Goal: Task Accomplishment & Management: Manage account settings

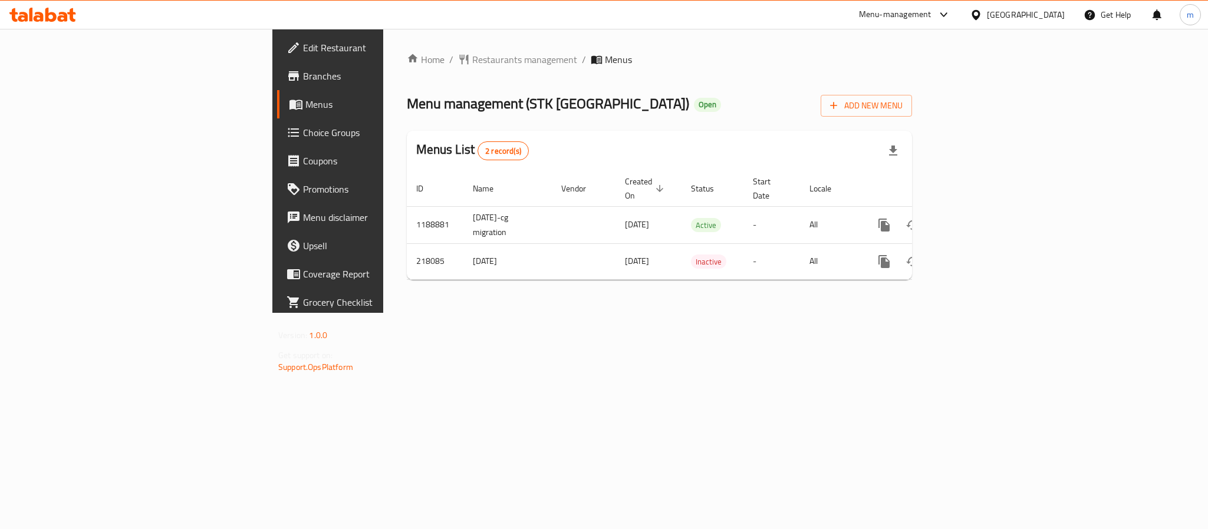
click at [1056, 14] on div "[GEOGRAPHIC_DATA]" at bounding box center [1026, 14] width 78 height 13
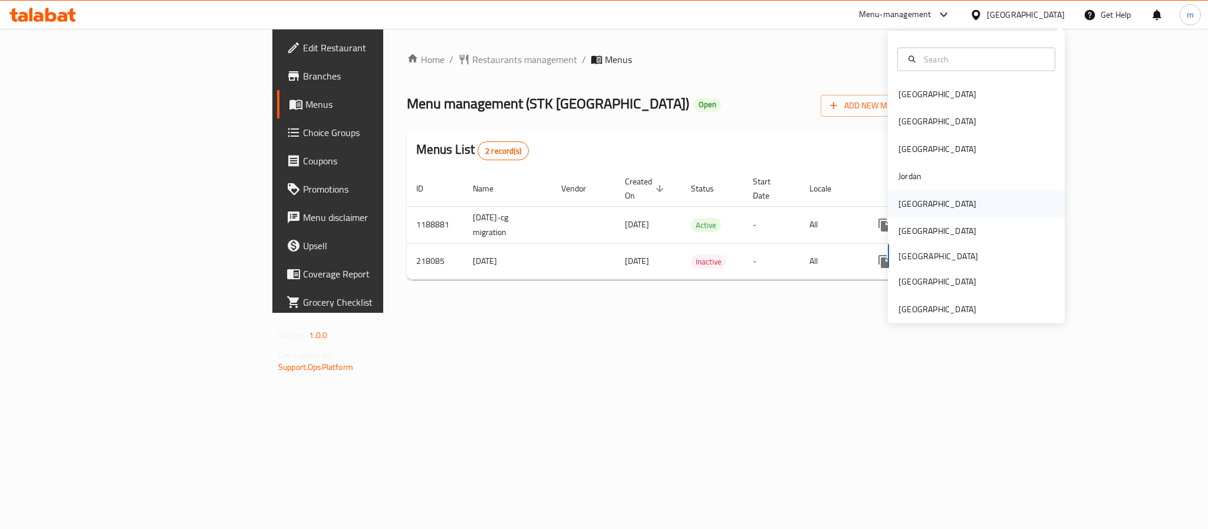
click at [938, 202] on div "[GEOGRAPHIC_DATA]" at bounding box center [976, 203] width 177 height 27
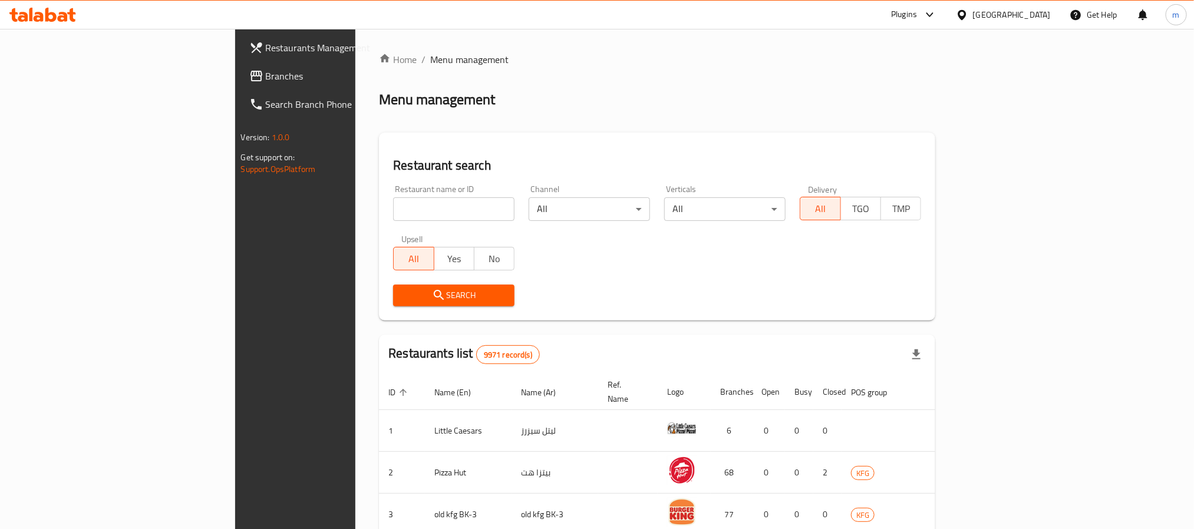
click at [266, 78] on span "Branches" at bounding box center [345, 76] width 159 height 14
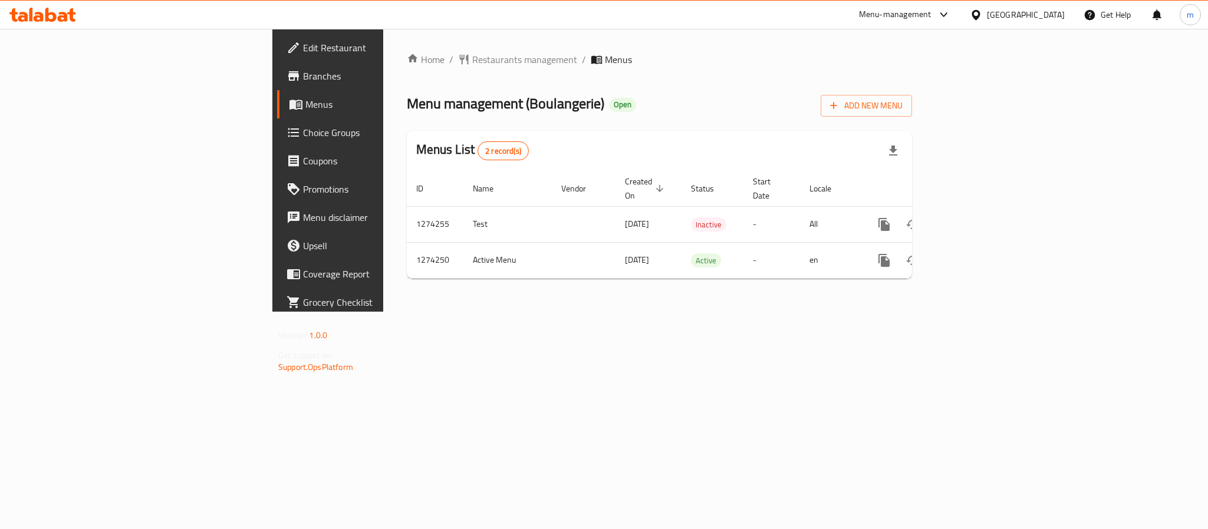
click at [58, 15] on icon at bounding box center [42, 15] width 67 height 14
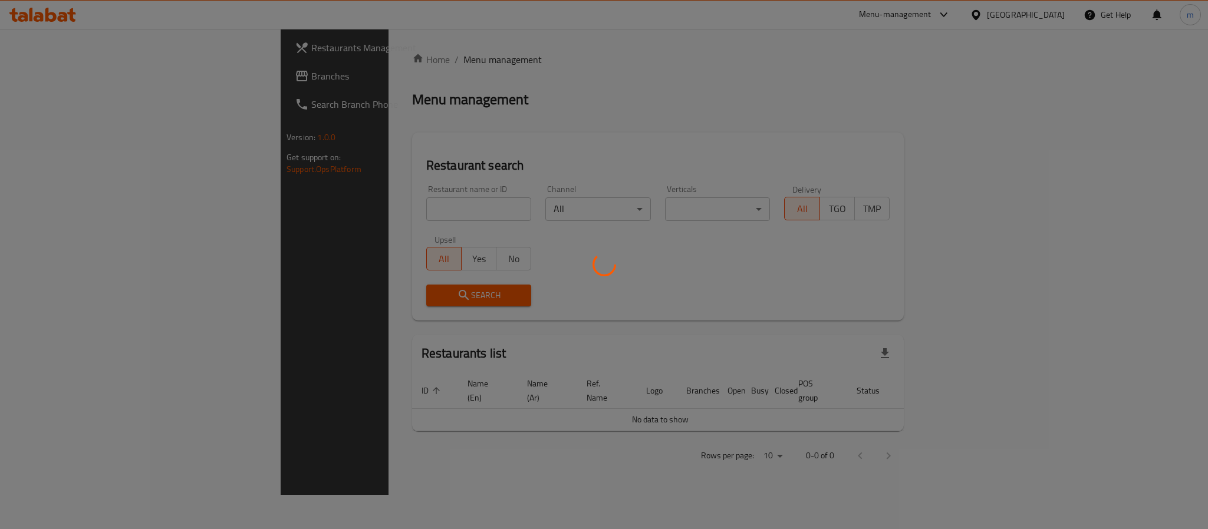
click at [96, 93] on div at bounding box center [604, 264] width 1208 height 529
click at [92, 83] on div at bounding box center [604, 264] width 1208 height 529
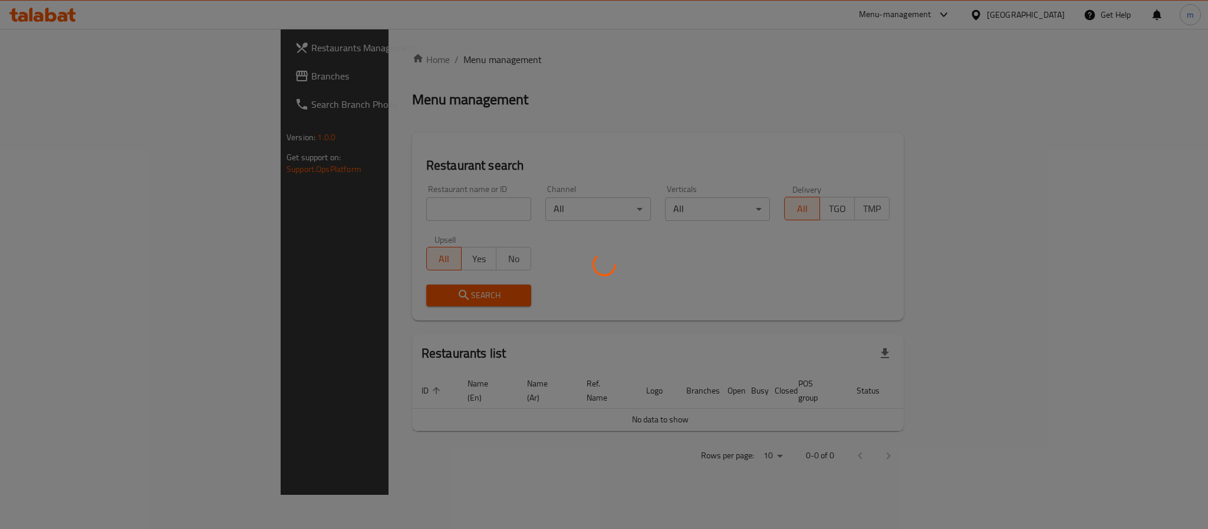
click at [92, 83] on div at bounding box center [604, 264] width 1208 height 529
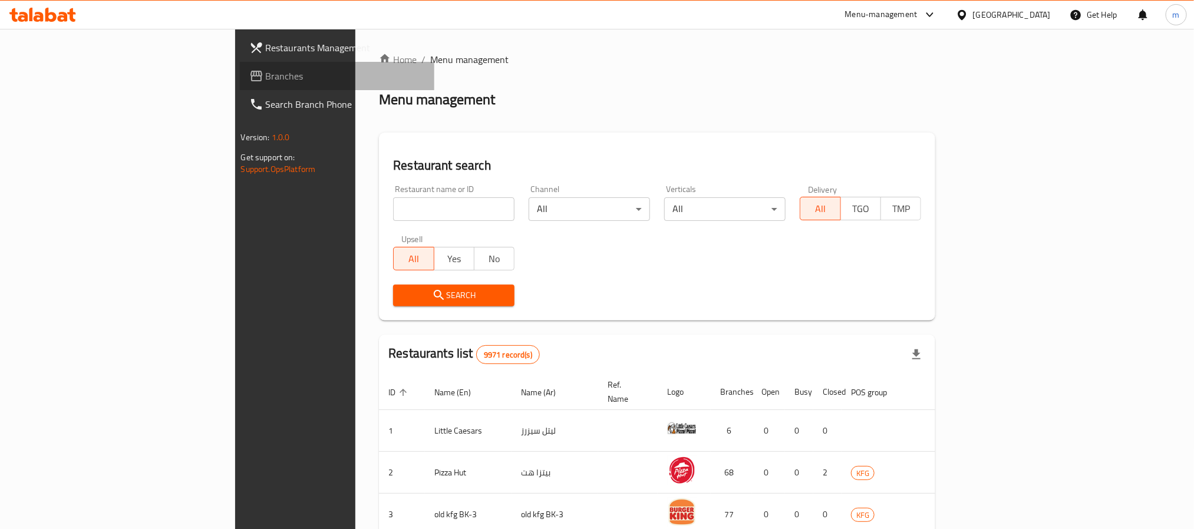
click at [240, 83] on link "Branches" at bounding box center [337, 76] width 195 height 28
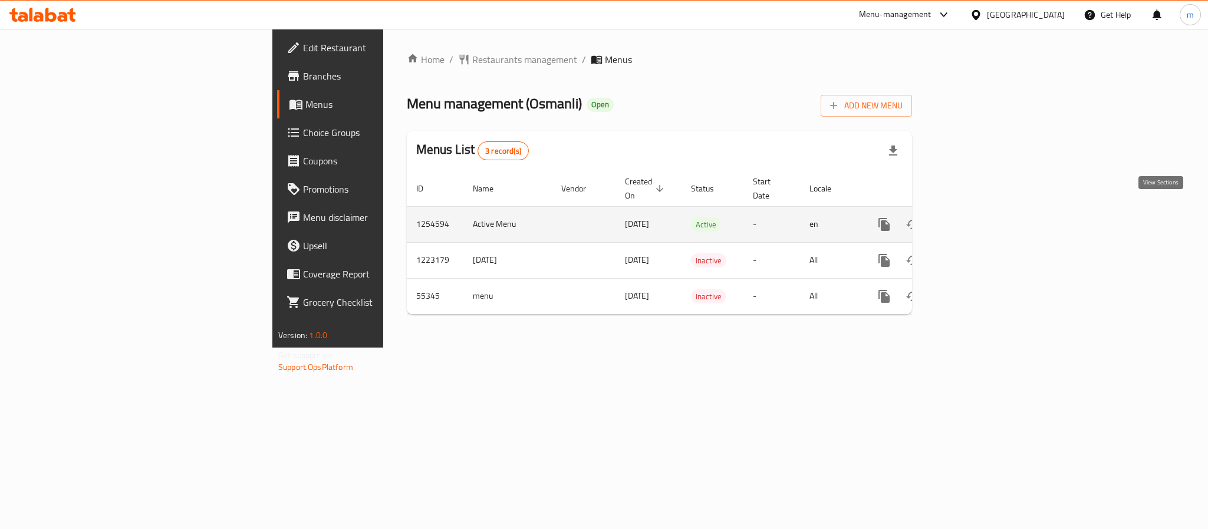
click at [976, 218] on icon "enhanced table" at bounding box center [969, 225] width 14 height 14
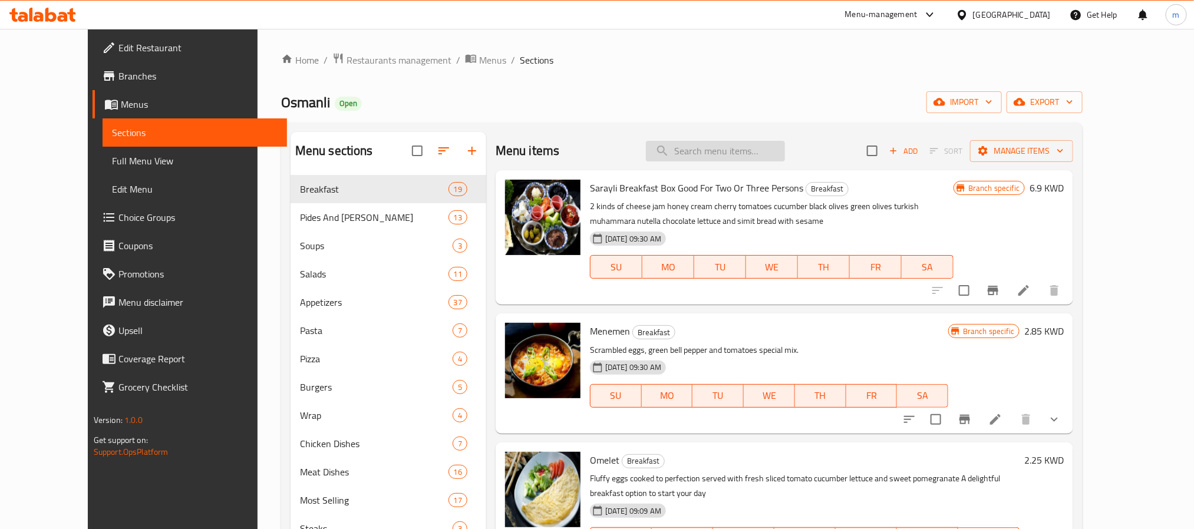
click at [712, 144] on input "search" at bounding box center [715, 151] width 139 height 21
paste input "Spinach Pita"
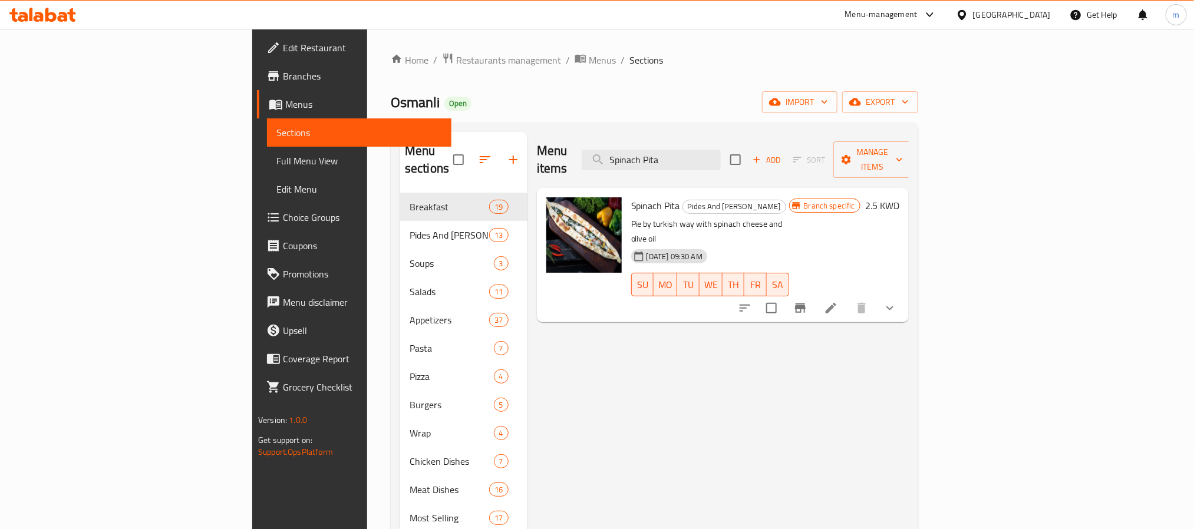
type input "Spinach Pita"
click at [848, 298] on li at bounding box center [831, 308] width 33 height 21
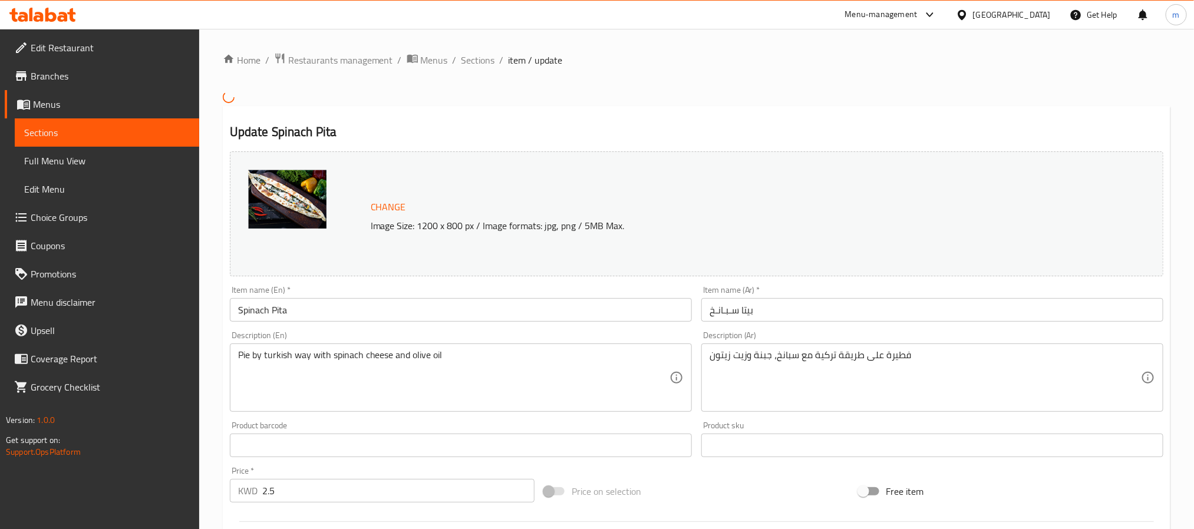
click at [821, 354] on textarea "فطيرة على طريقة تركية مع سبانخ، جبنة وزيت زيتون" at bounding box center [926, 378] width 432 height 56
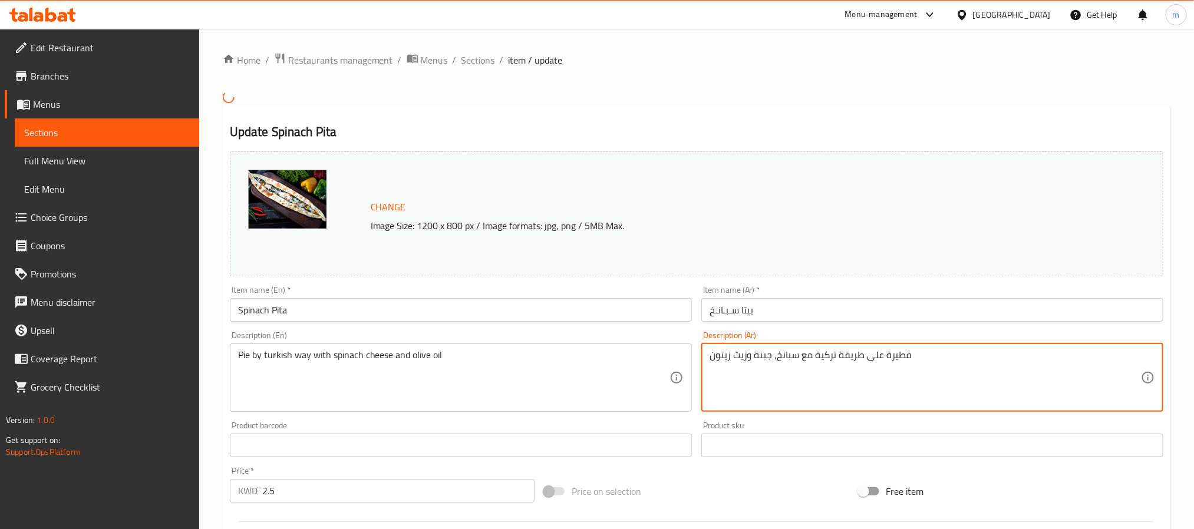
click at [821, 354] on textarea "فطيرة على طريقة تركية مع سبانخ، جبنة وزيت زيتون" at bounding box center [926, 378] width 432 height 56
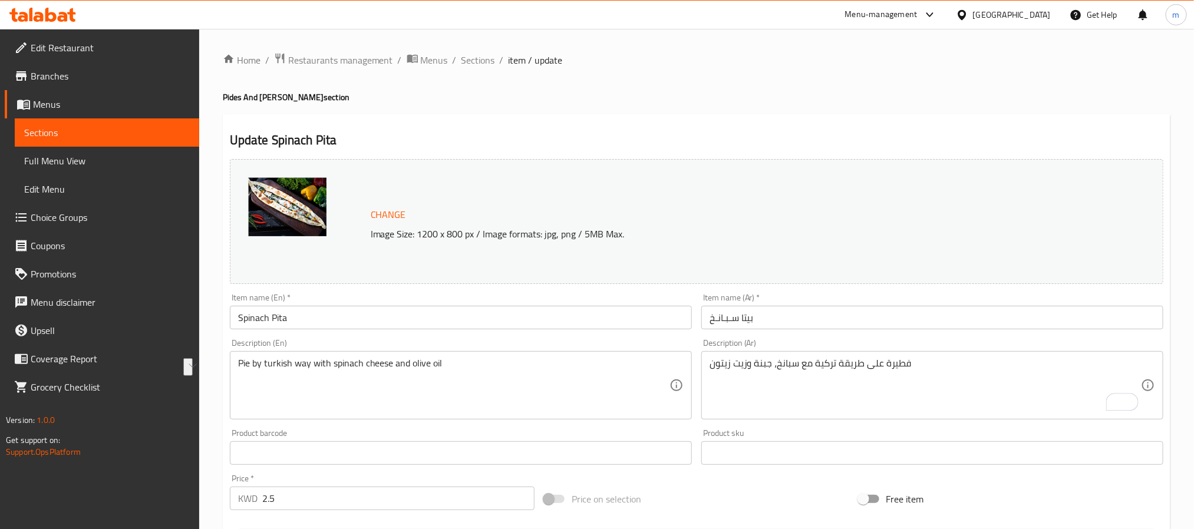
click at [1031, 9] on div "[GEOGRAPHIC_DATA]" at bounding box center [1012, 14] width 78 height 13
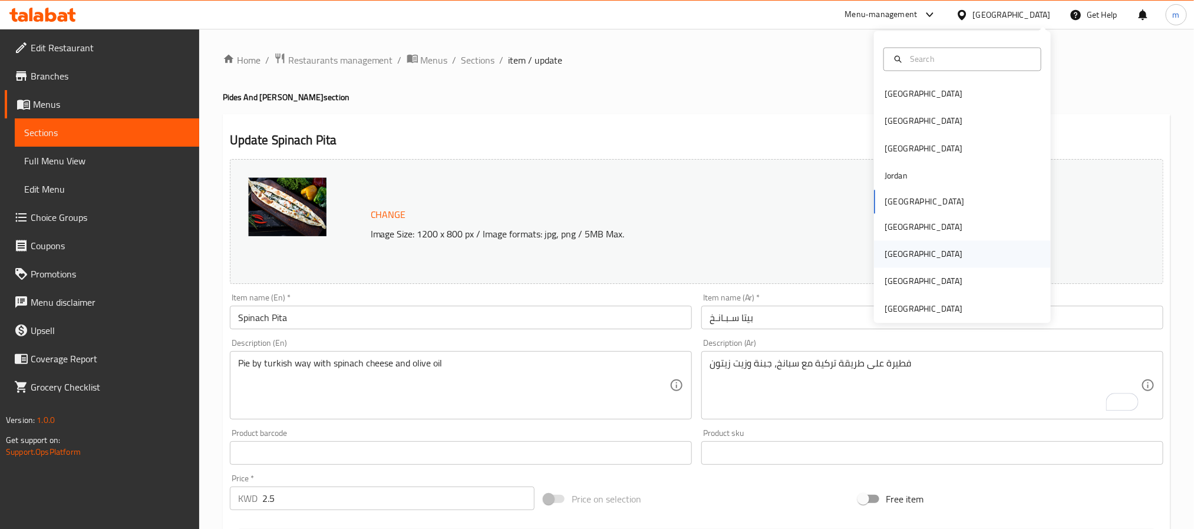
click at [915, 255] on div "[GEOGRAPHIC_DATA]" at bounding box center [962, 254] width 177 height 27
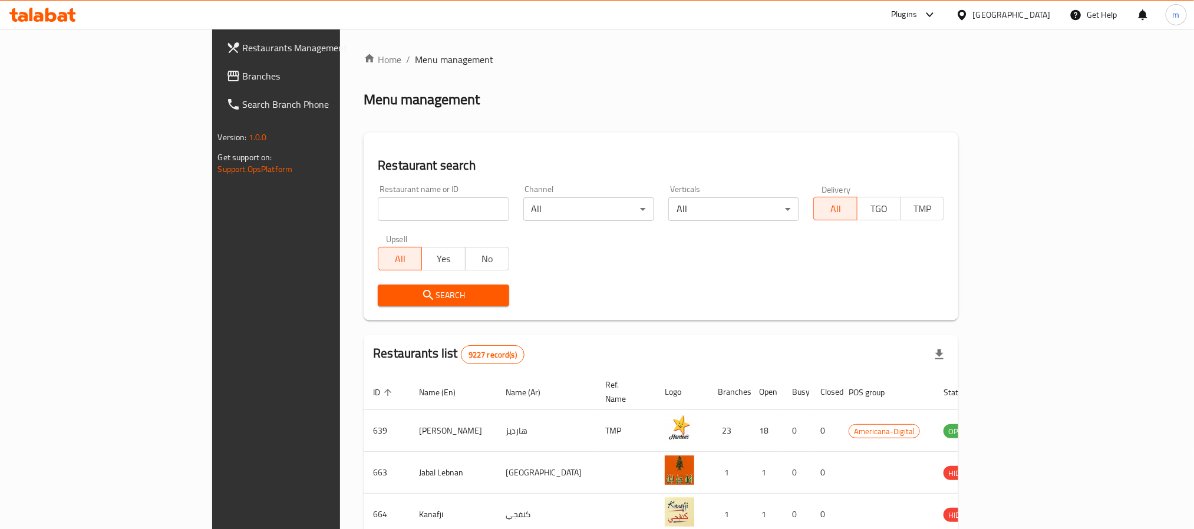
click at [217, 83] on link "Branches" at bounding box center [314, 76] width 195 height 28
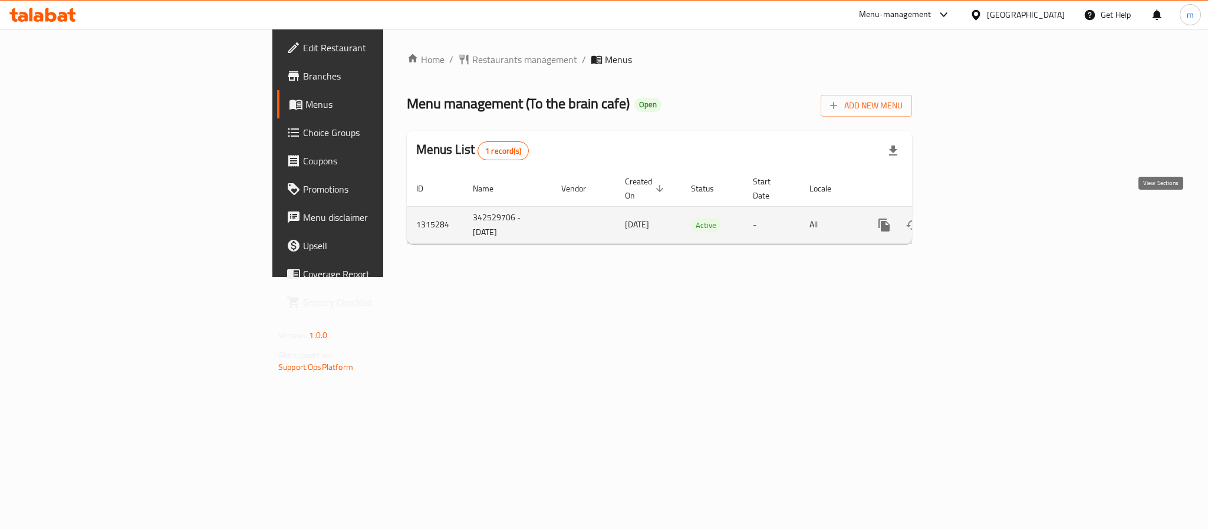
click at [976, 218] on icon "enhanced table" at bounding box center [969, 225] width 14 height 14
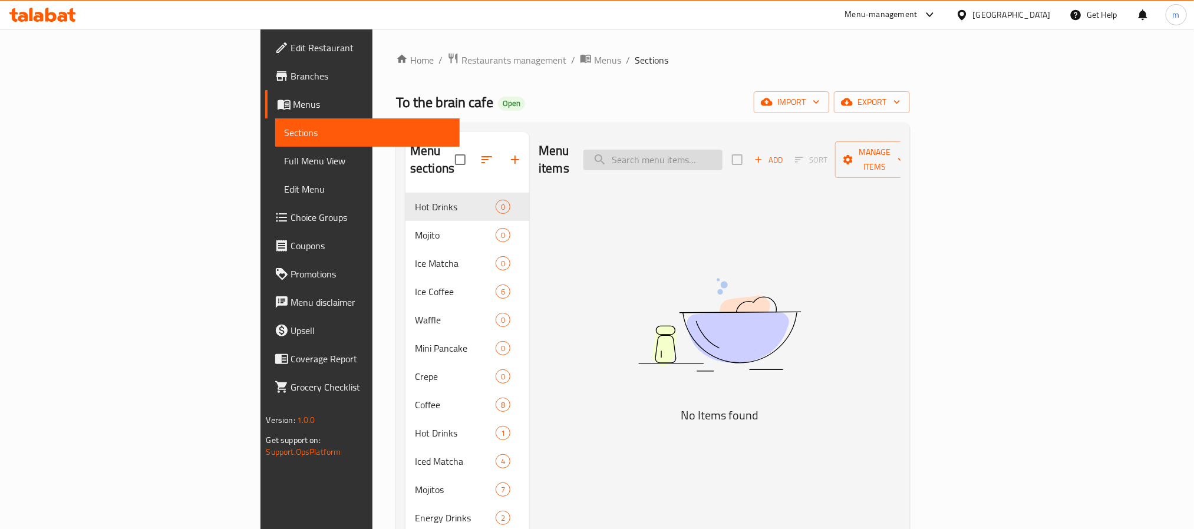
click at [723, 156] on input "search" at bounding box center [653, 160] width 139 height 21
paste input "Pancake Flakes"
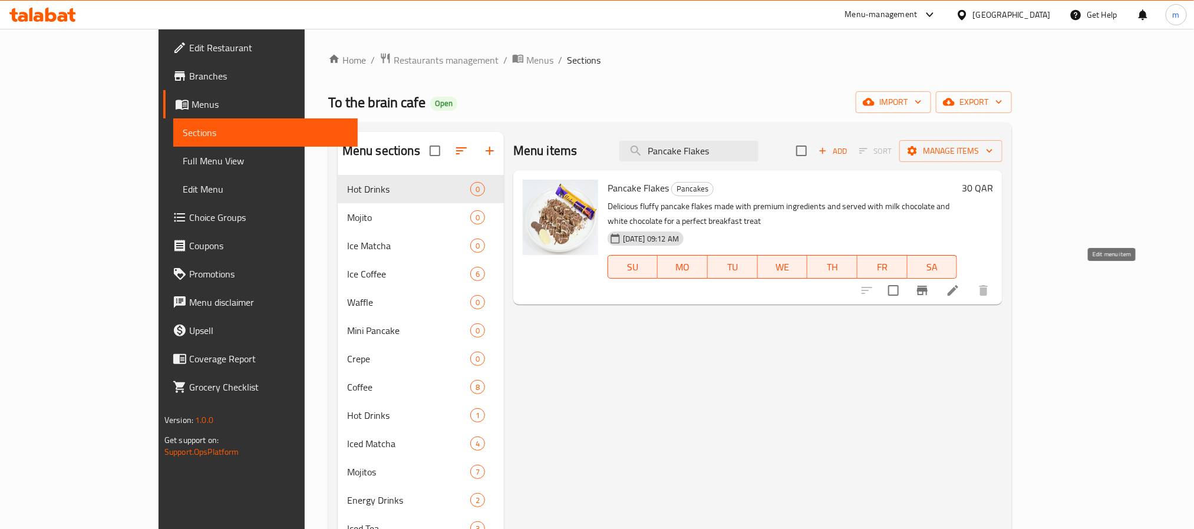
type input "Pancake Flakes"
click at [960, 284] on icon at bounding box center [953, 291] width 14 height 14
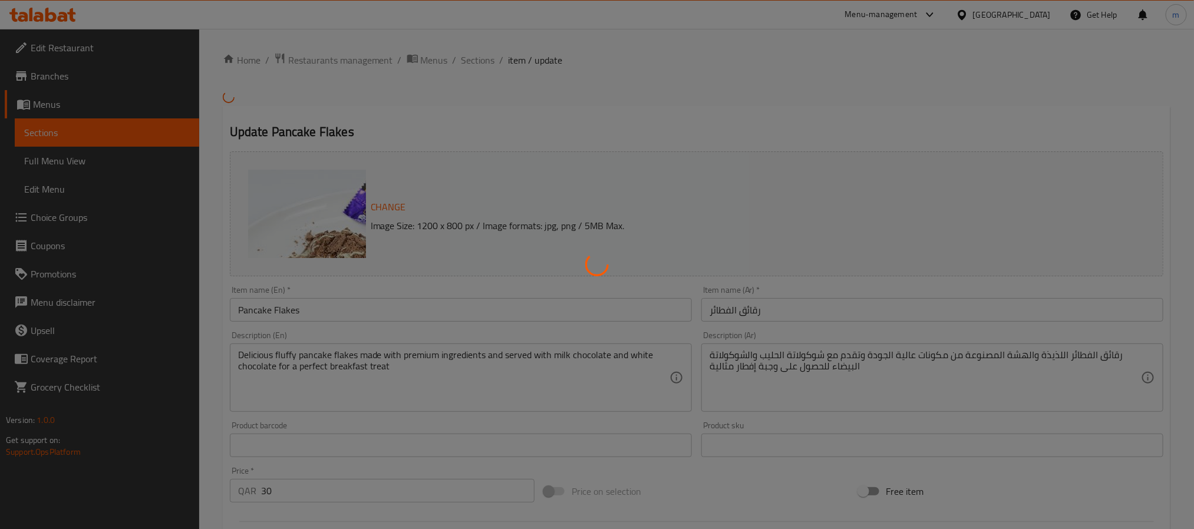
scroll to position [88, 0]
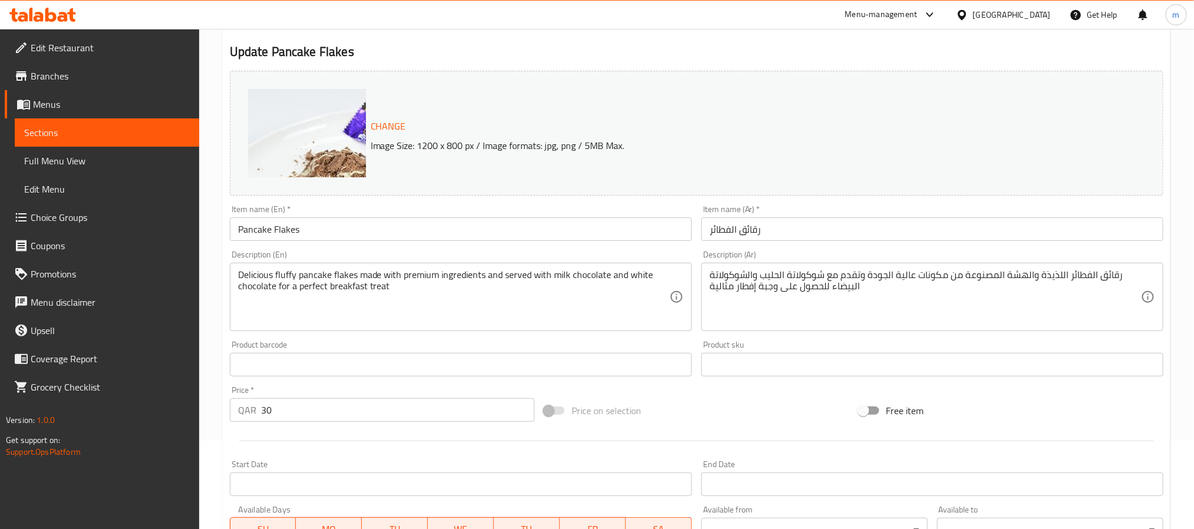
click at [969, 18] on icon at bounding box center [962, 15] width 12 height 12
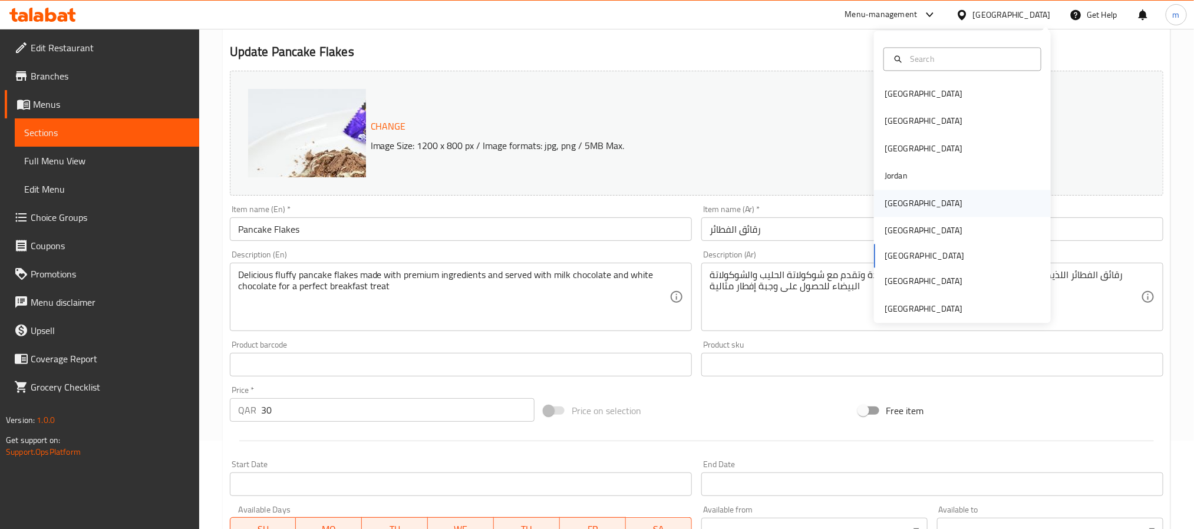
click at [913, 202] on div "Kuwait" at bounding box center [962, 203] width 177 height 27
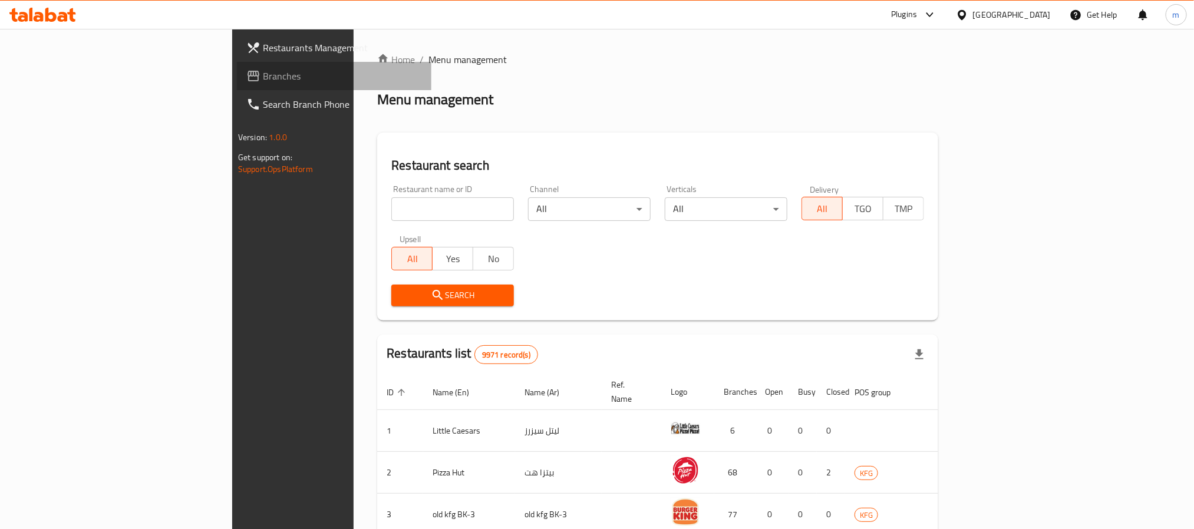
click at [237, 84] on link "Branches" at bounding box center [334, 76] width 195 height 28
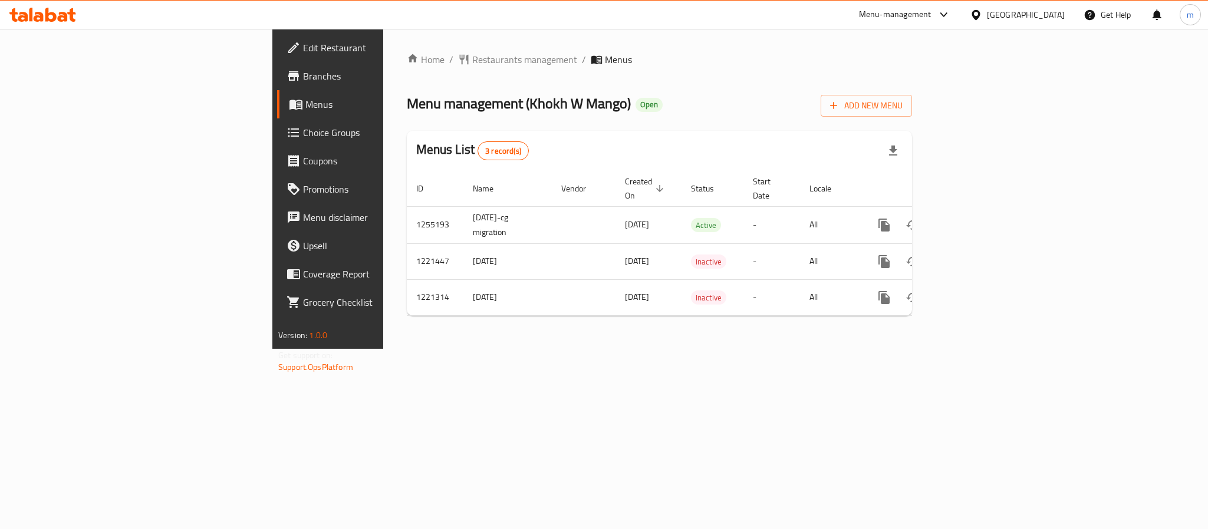
click at [1048, 18] on div "[GEOGRAPHIC_DATA]" at bounding box center [1026, 14] width 78 height 13
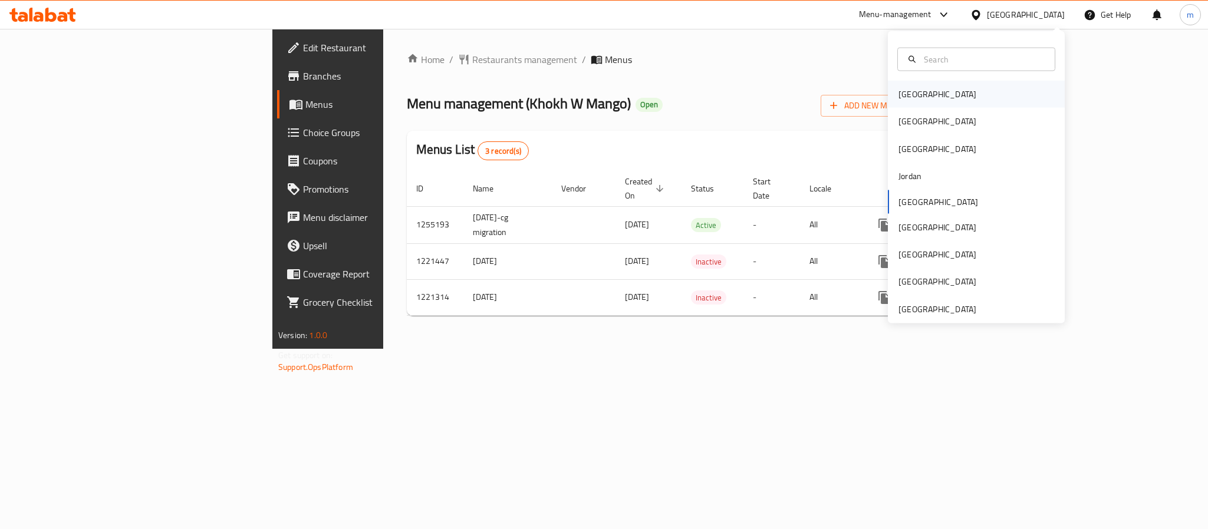
click at [914, 88] on div "[GEOGRAPHIC_DATA]" at bounding box center [937, 94] width 97 height 27
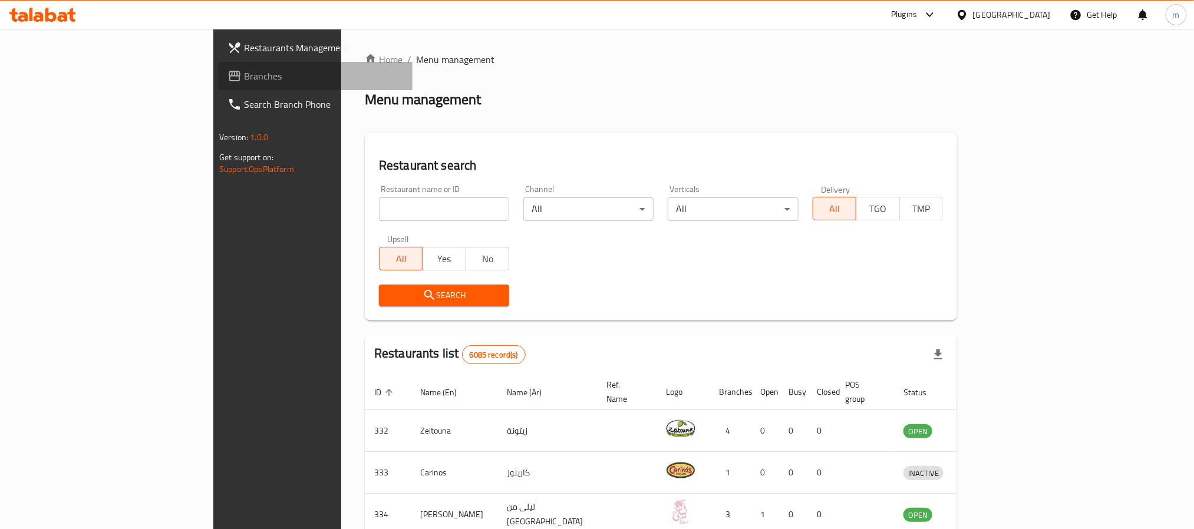
click at [244, 80] on span "Branches" at bounding box center [323, 76] width 159 height 14
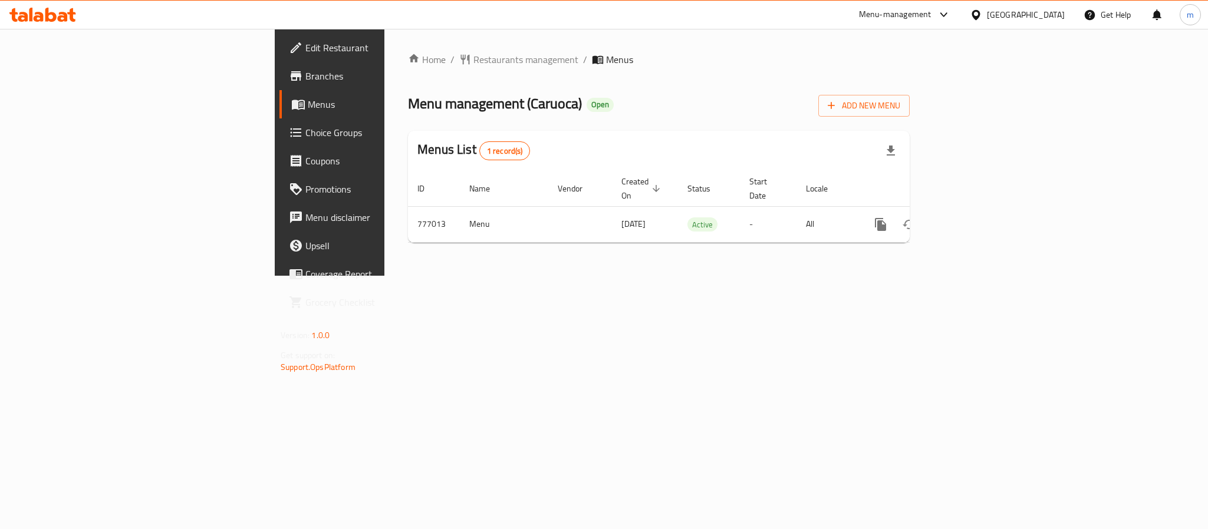
drag, startPoint x: 850, startPoint y: 101, endPoint x: 1207, endPoint y: 21, distance: 366.0
drag, startPoint x: 1207, startPoint y: 21, endPoint x: 634, endPoint y: 241, distance: 613.8
drag, startPoint x: 634, startPoint y: 241, endPoint x: 1109, endPoint y: 153, distance: 483.3
click at [910, 153] on div "Menus List 1 record(s)" at bounding box center [659, 151] width 502 height 40
click at [53, 27] on div "Menu-management Bahrain Get Help m" at bounding box center [604, 15] width 1208 height 28
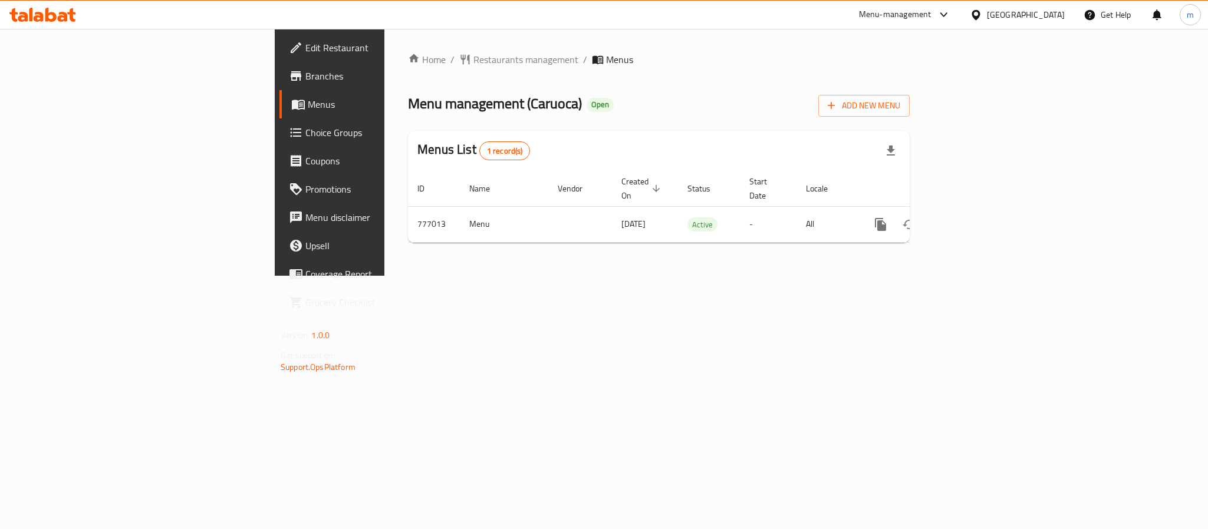
click at [53, 24] on div at bounding box center [42, 15] width 85 height 24
click at [55, 3] on div at bounding box center [42, 15] width 85 height 24
click at [279, 38] on link "Edit Restaurant" at bounding box center [377, 48] width 197 height 28
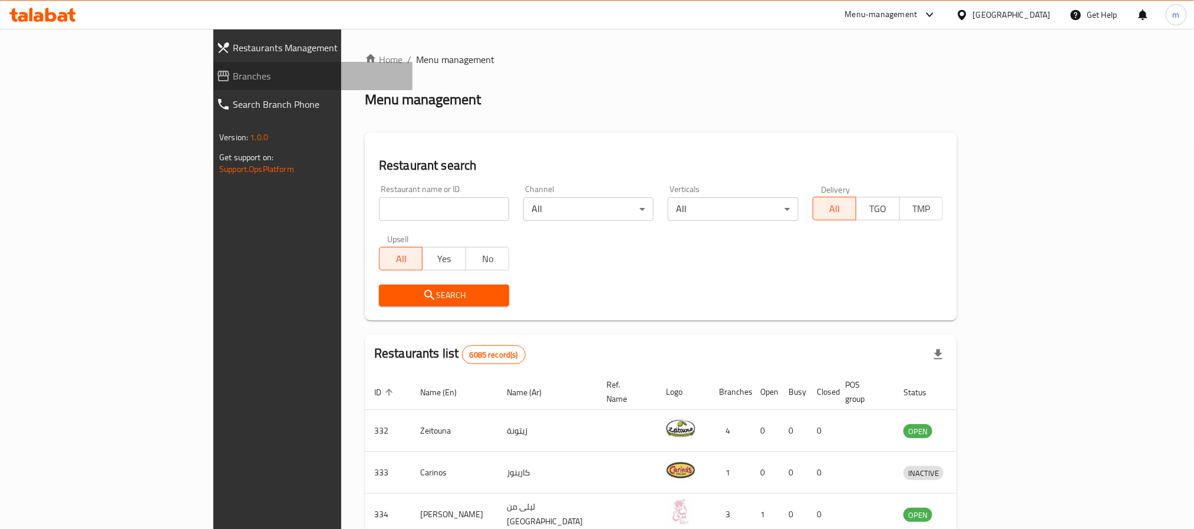
click at [207, 87] on link "Branches" at bounding box center [310, 76] width 206 height 28
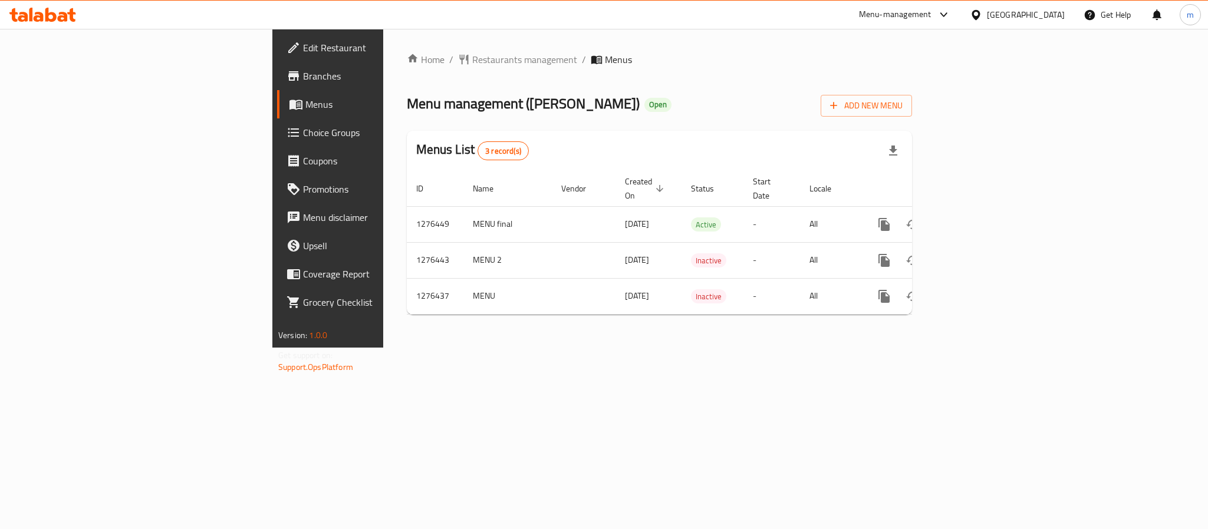
click at [1047, 12] on div "[GEOGRAPHIC_DATA]" at bounding box center [1026, 14] width 78 height 13
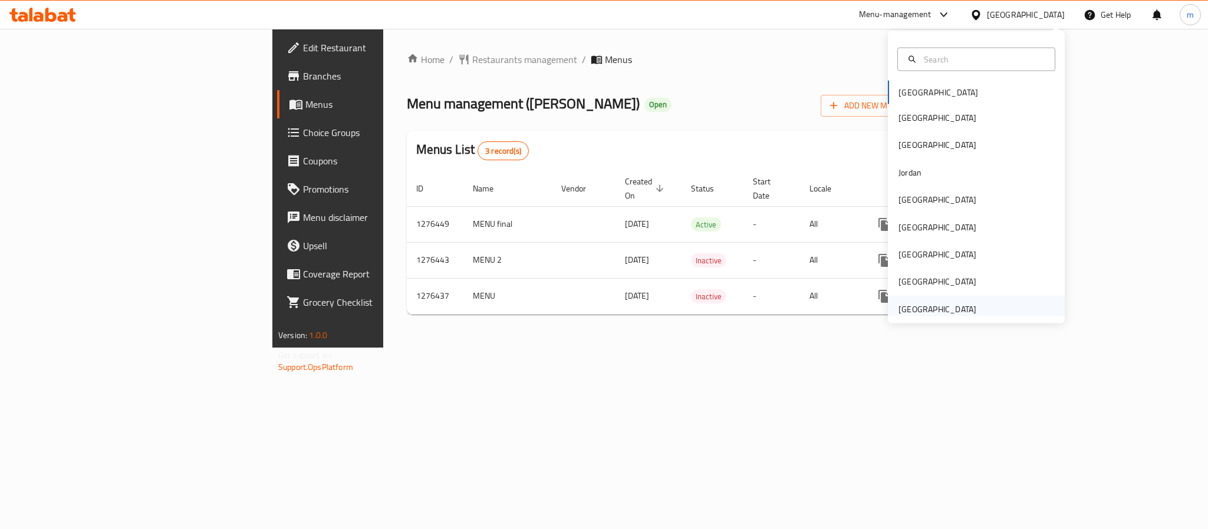
click at [937, 314] on div "United Arab Emirates" at bounding box center [937, 308] width 78 height 13
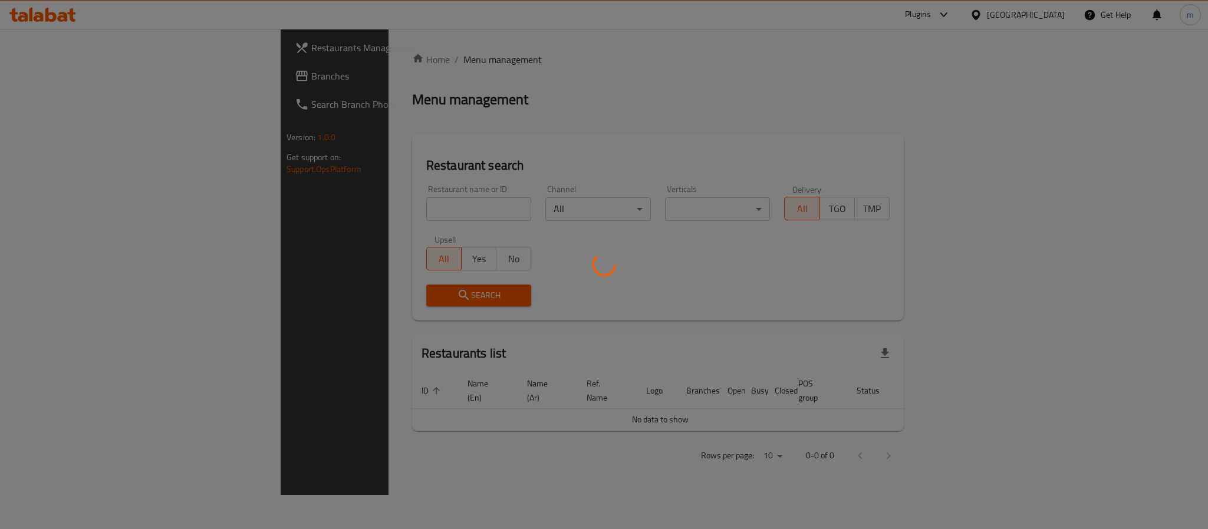
click at [91, 80] on div at bounding box center [604, 264] width 1208 height 529
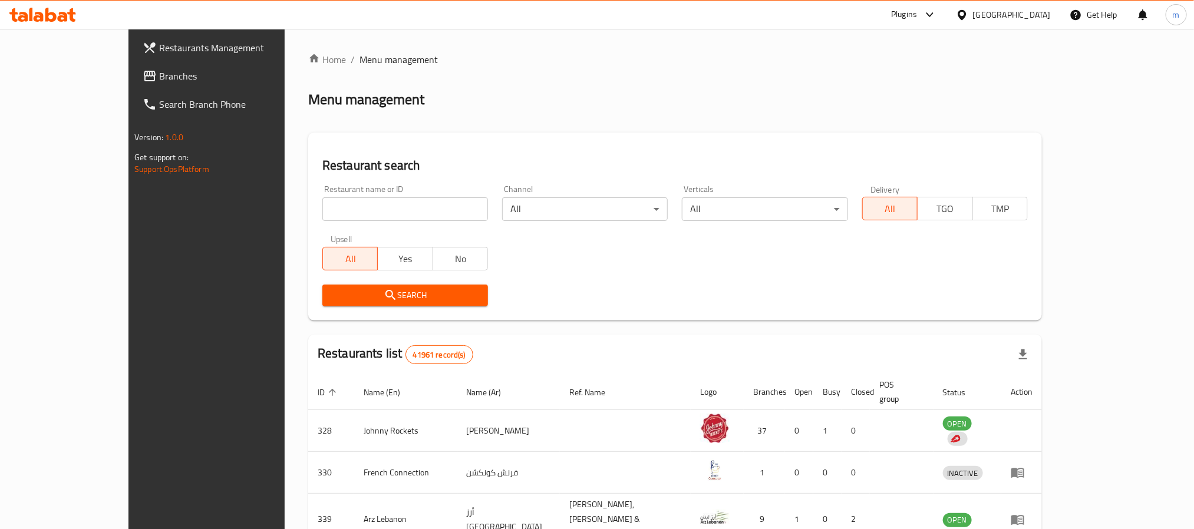
click at [129, 78] on div "Restaurants Management Branches Search Branch Phone Version: 1.0.0 Get support …" at bounding box center [597, 446] width 937 height 835
click at [159, 78] on span "Branches" at bounding box center [238, 76] width 159 height 14
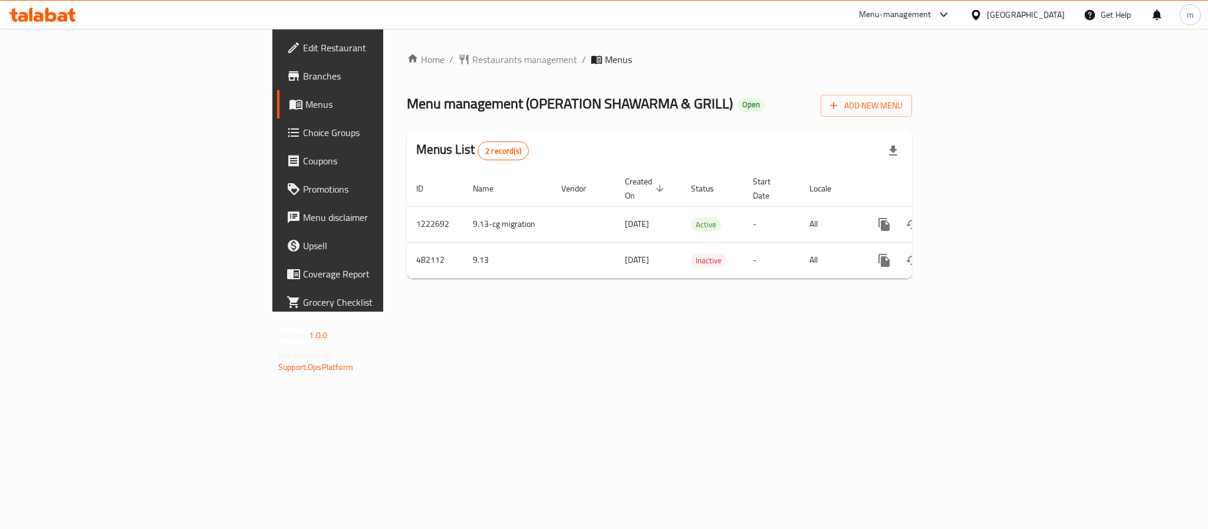
click at [997, 6] on div "[GEOGRAPHIC_DATA]" at bounding box center [1017, 15] width 114 height 28
click at [1001, 14] on div "[GEOGRAPHIC_DATA]" at bounding box center [1026, 14] width 78 height 13
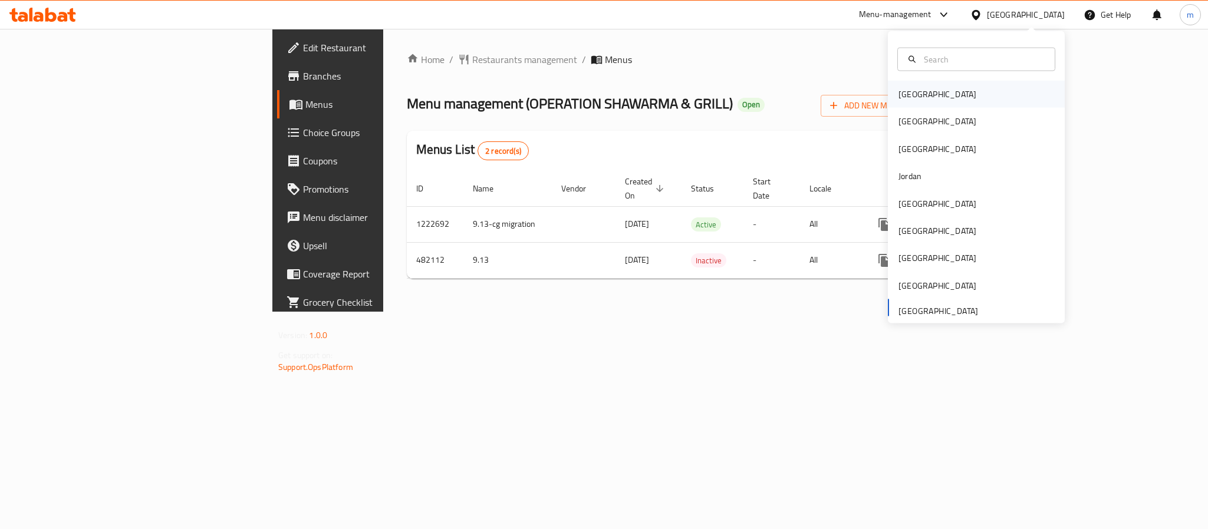
click at [908, 96] on div "[GEOGRAPHIC_DATA]" at bounding box center [937, 94] width 78 height 13
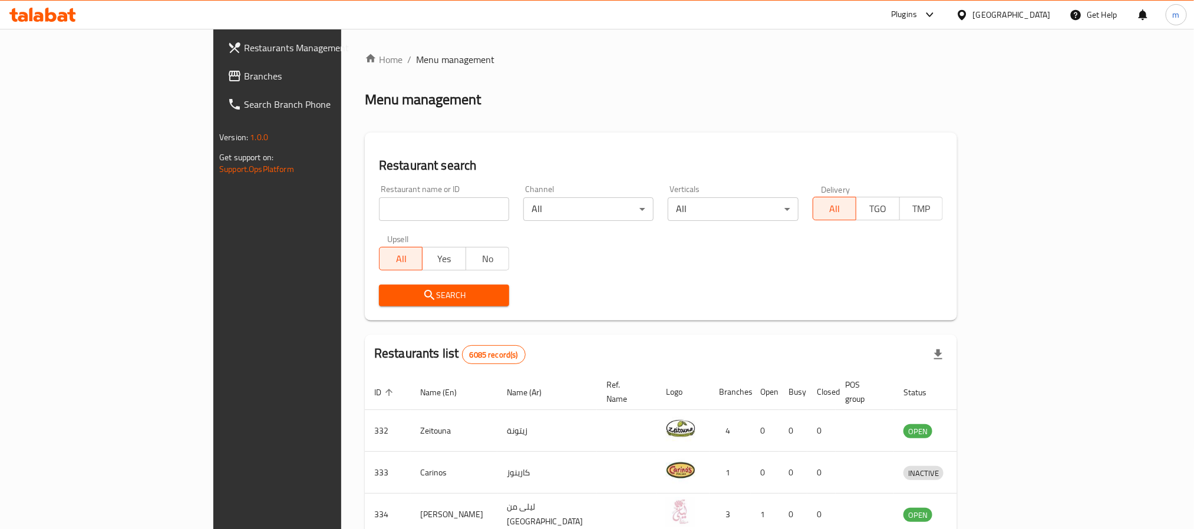
click at [244, 76] on span "Branches" at bounding box center [323, 76] width 159 height 14
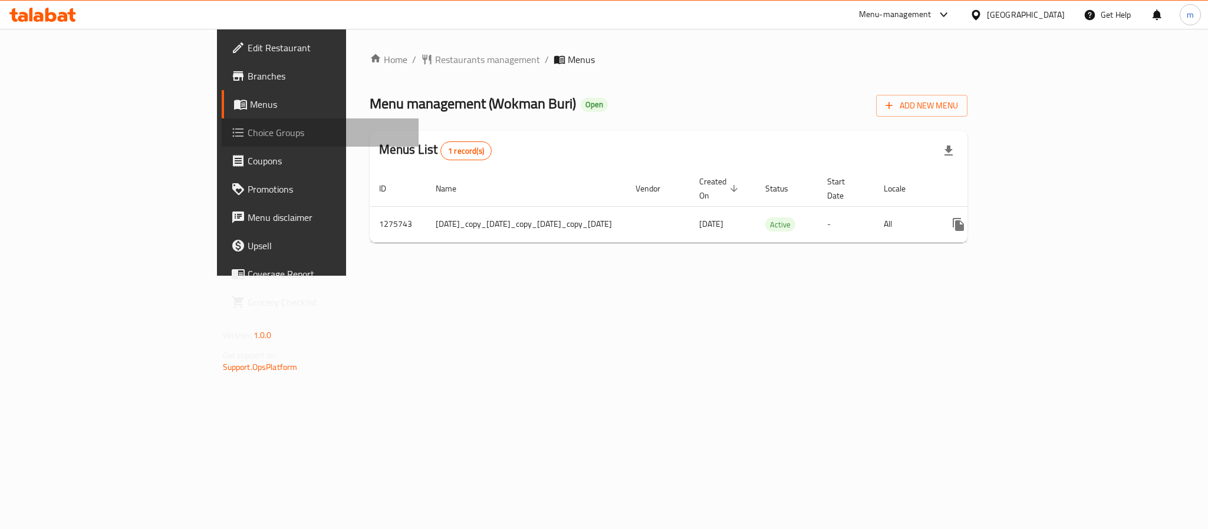
click at [248, 138] on span "Choice Groups" at bounding box center [329, 133] width 162 height 14
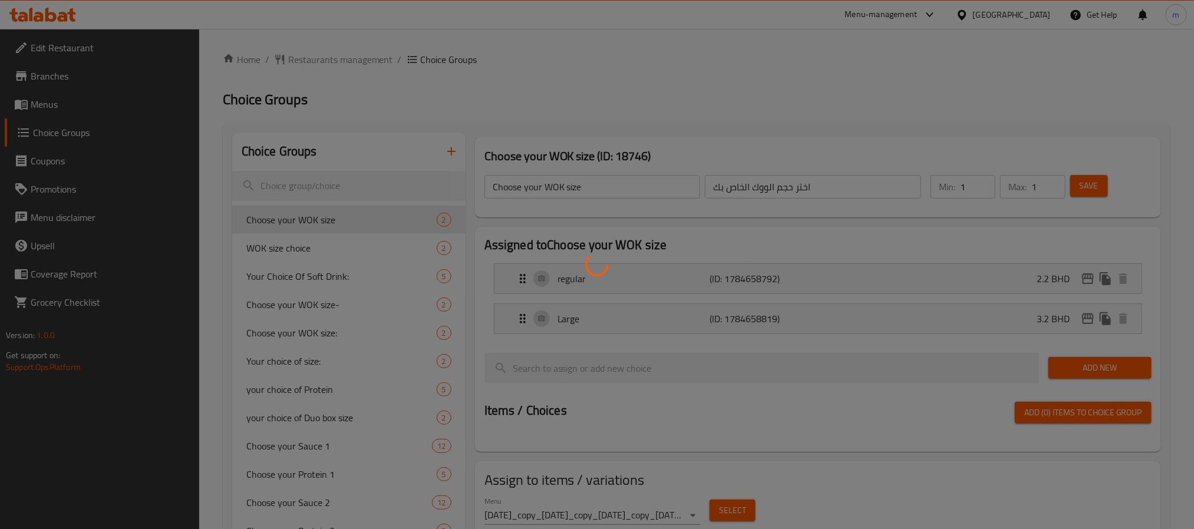
drag, startPoint x: 340, startPoint y: 202, endPoint x: 338, endPoint y: 193, distance: 9.5
click at [340, 202] on div at bounding box center [597, 264] width 1194 height 529
click at [738, 103] on div at bounding box center [597, 264] width 1194 height 529
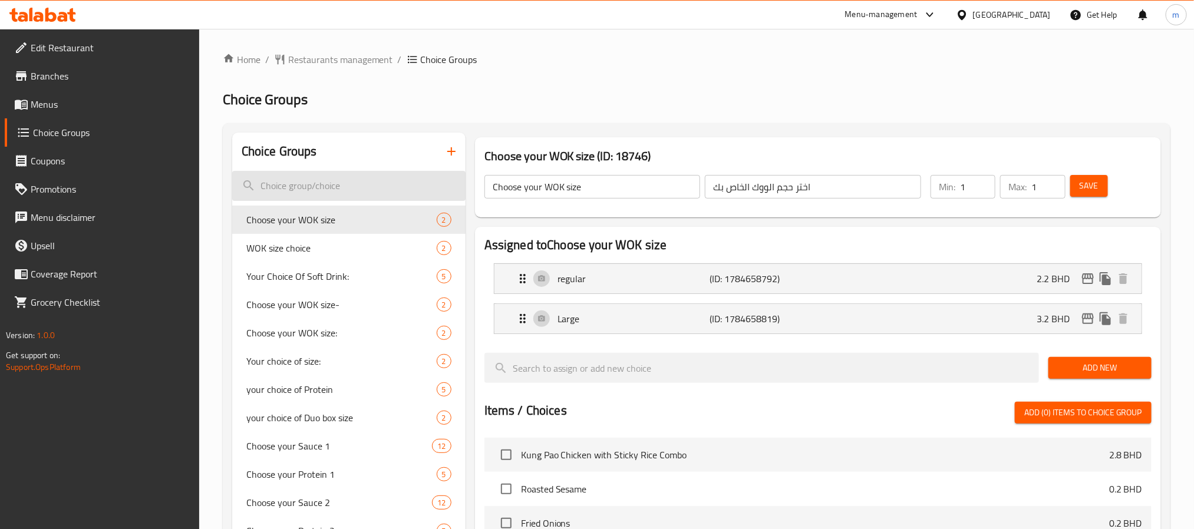
click at [324, 179] on input "search" at bounding box center [348, 186] width 233 height 30
paste input "Your Choice of Noodles:"
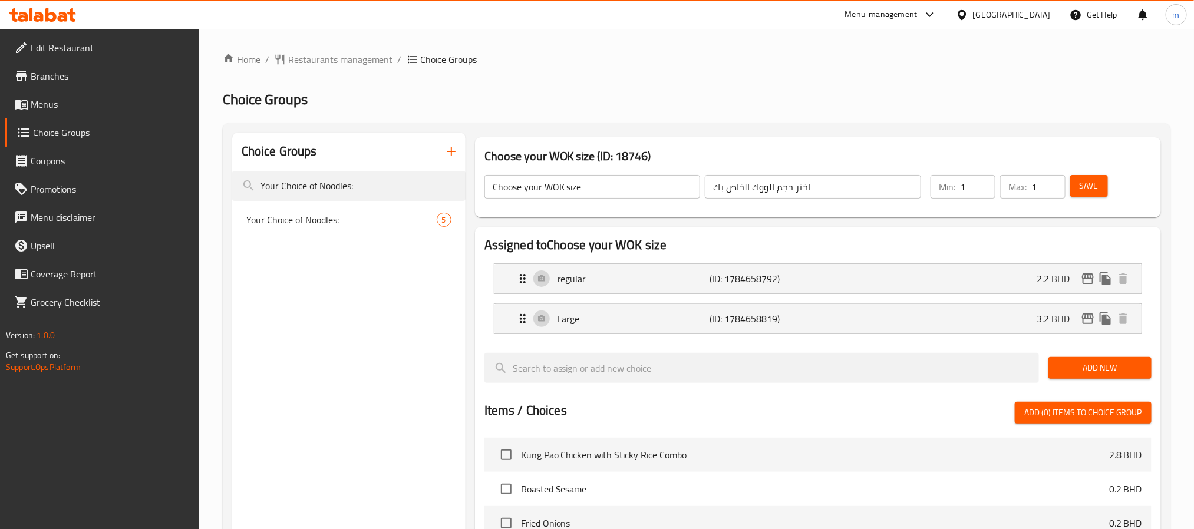
type input "Your Choice of Noodles:"
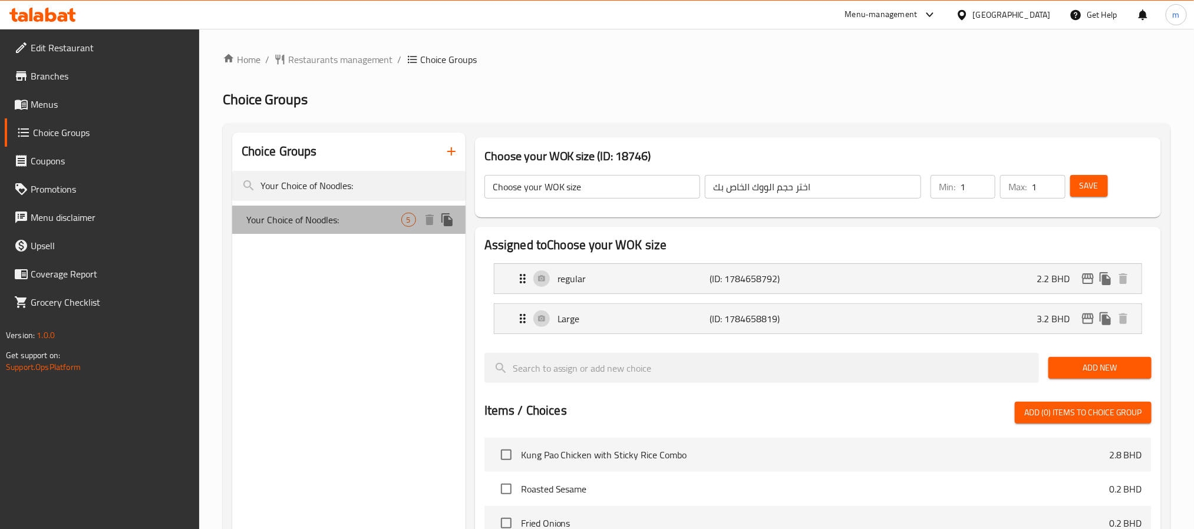
click at [348, 232] on div "Your Choice of Noodles: 5" at bounding box center [348, 220] width 233 height 28
type input "Your Choice of Noodles:"
type input "اختيارك من النودلز"
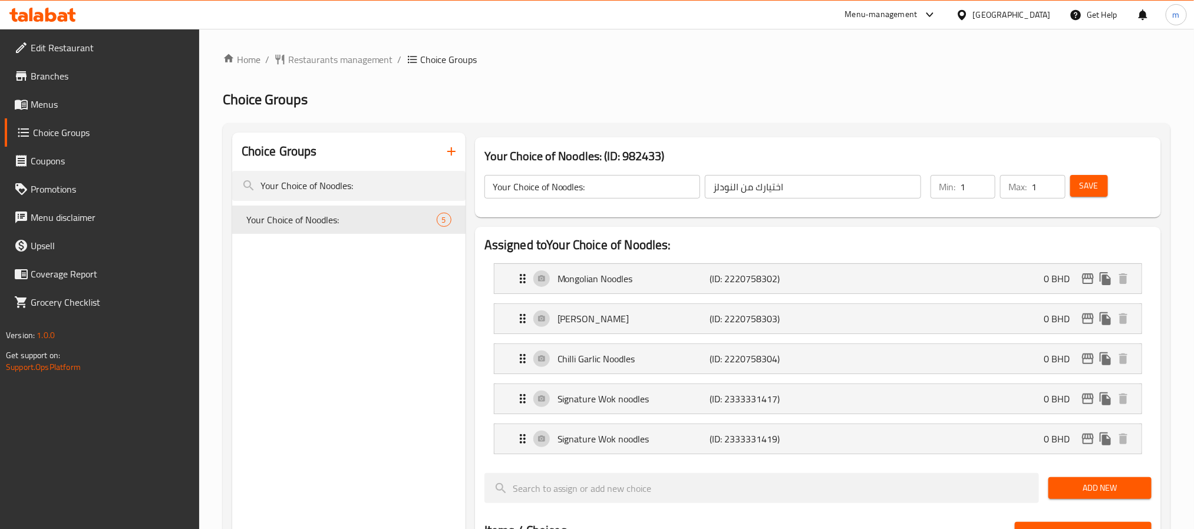
scroll to position [88, 0]
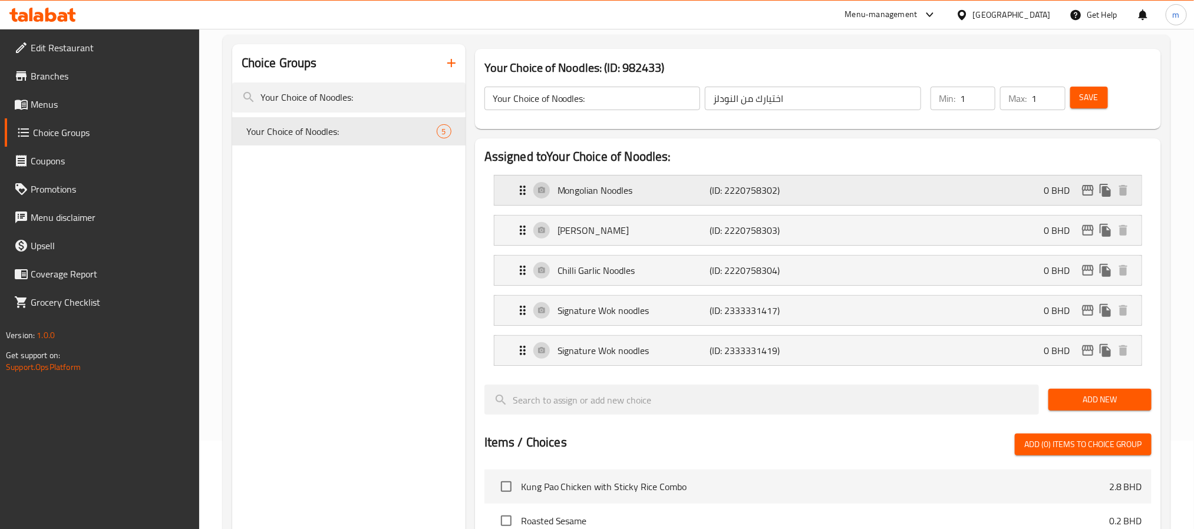
click at [929, 198] on div "Mongolian Noodles (ID: 2220758302) 0 BHD" at bounding box center [822, 190] width 612 height 29
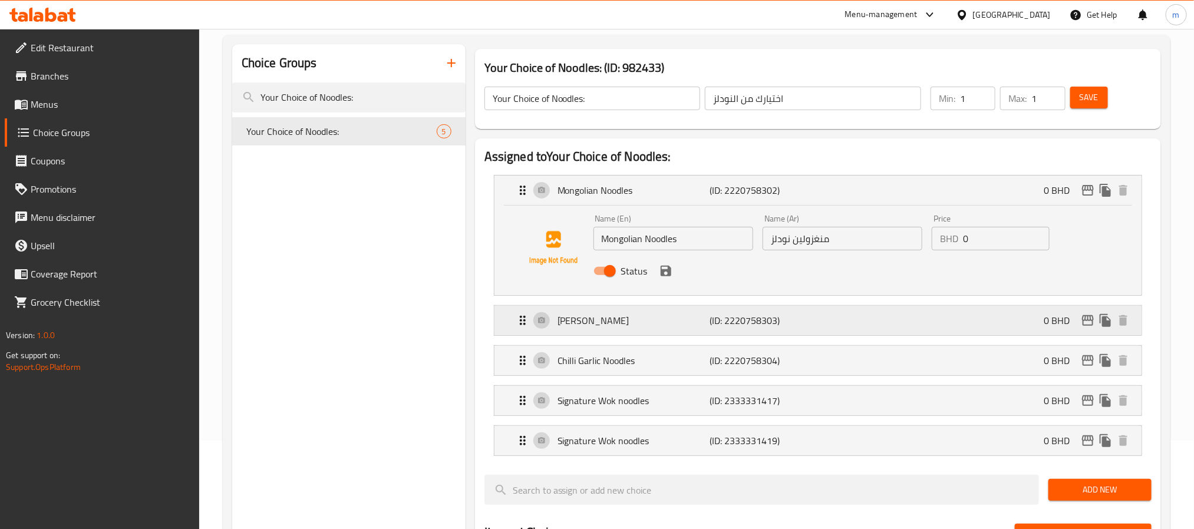
click at [812, 318] on div "Teriyaki Noodles (ID: 2220758303) 0 BHD" at bounding box center [822, 320] width 612 height 29
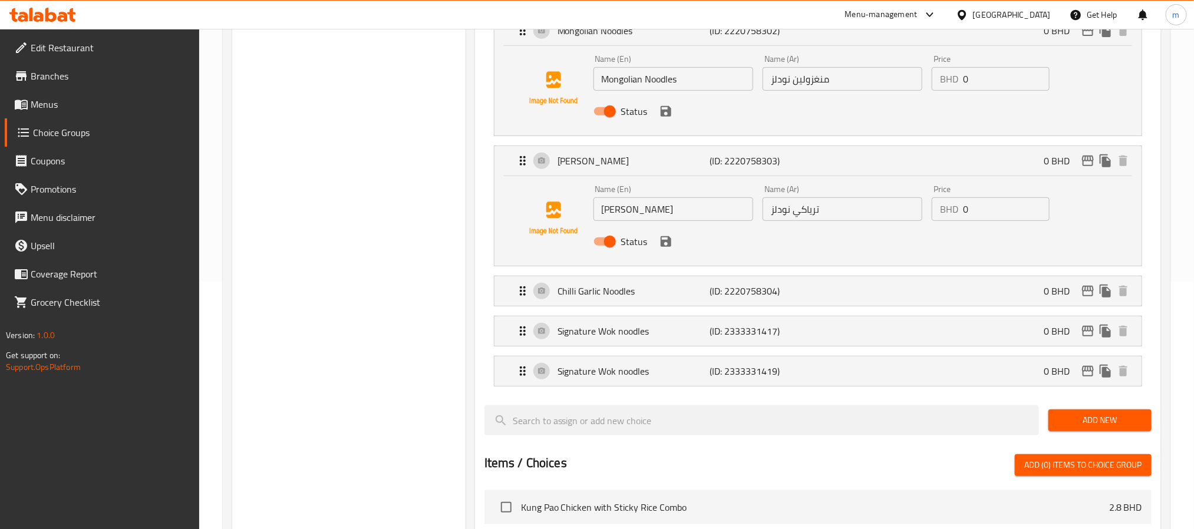
scroll to position [265, 0]
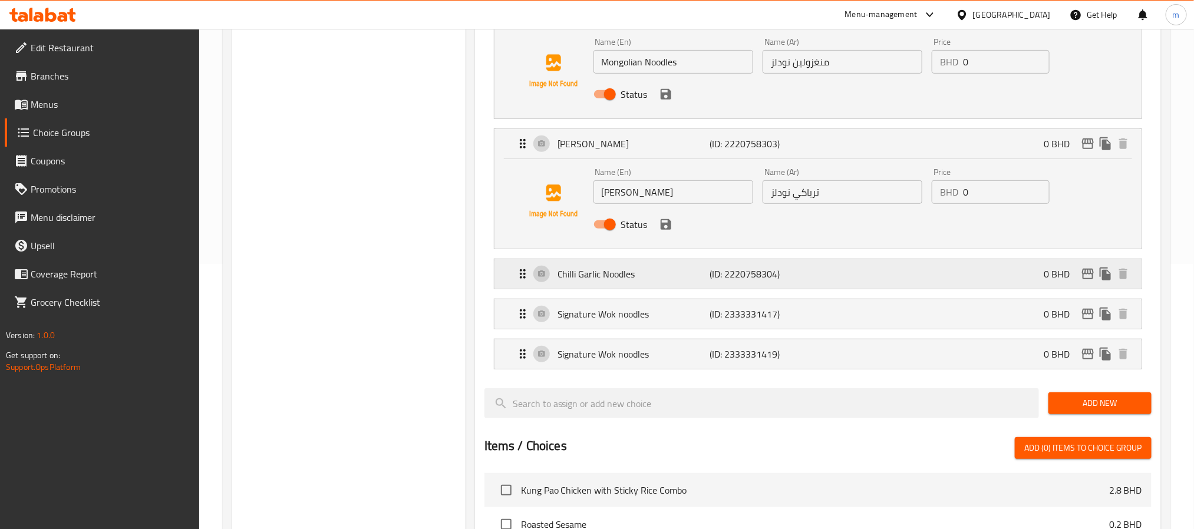
click at [831, 269] on div "Chilli Garlic Noodles (ID: 2220758304) 0 BHD" at bounding box center [822, 273] width 612 height 29
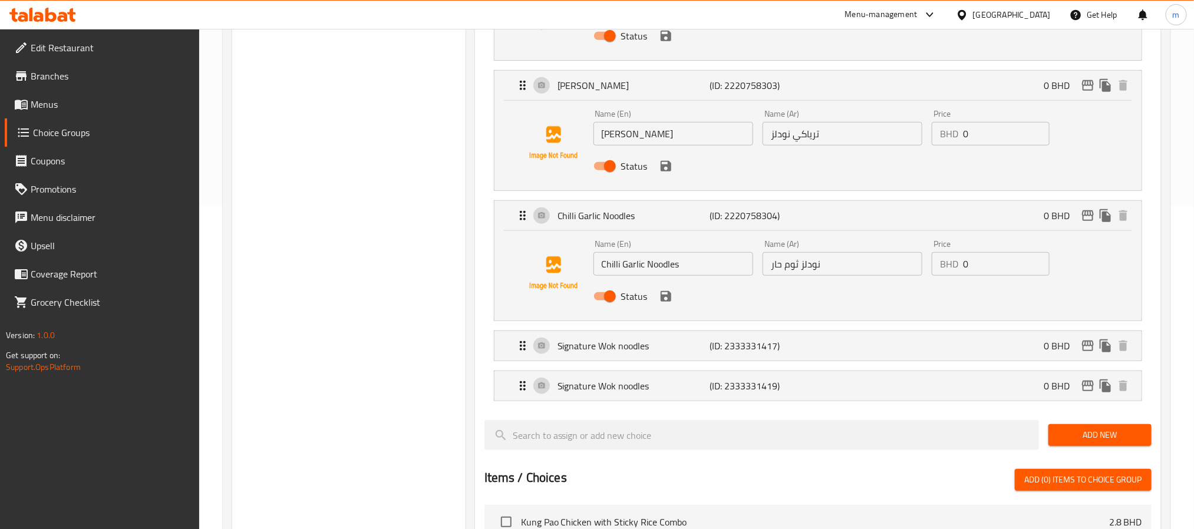
scroll to position [354, 0]
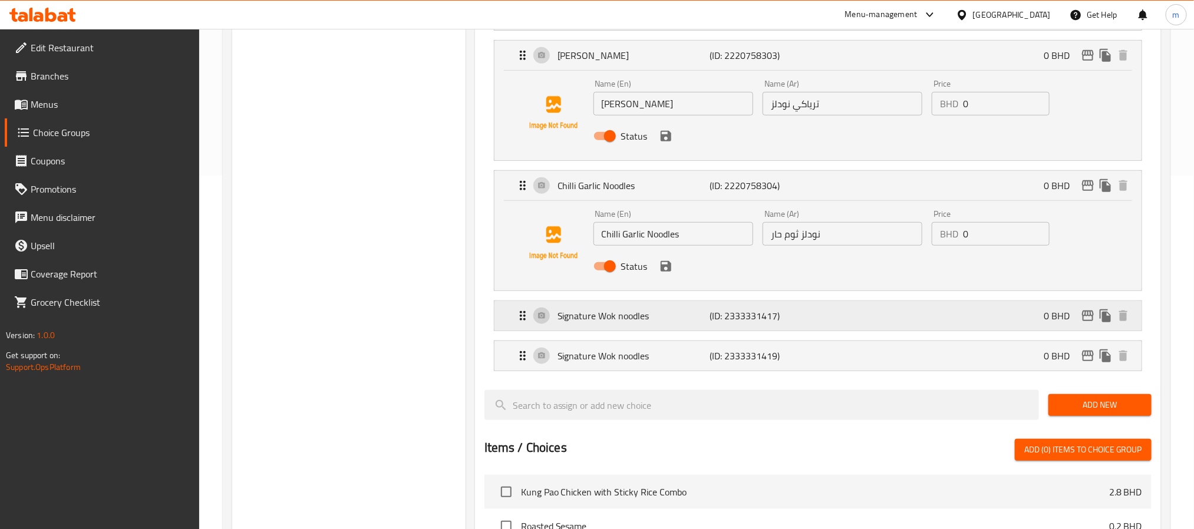
click at [833, 313] on div "Signature Wok noodles (ID: 2333331417) 0 BHD" at bounding box center [822, 315] width 612 height 29
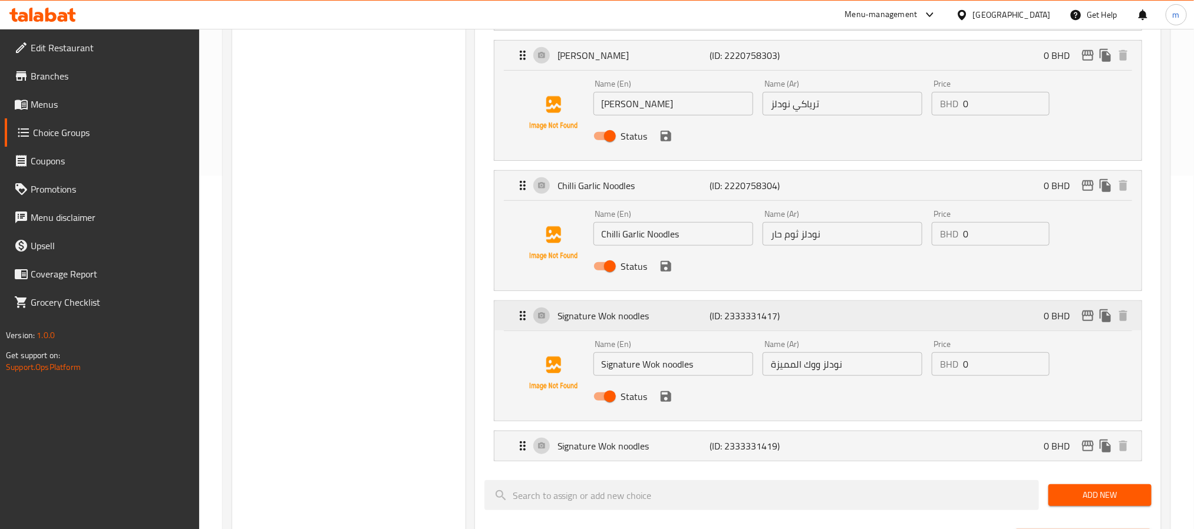
click at [871, 325] on div "Signature Wok noodles (ID: 2333331417) 0 BHD" at bounding box center [822, 315] width 612 height 29
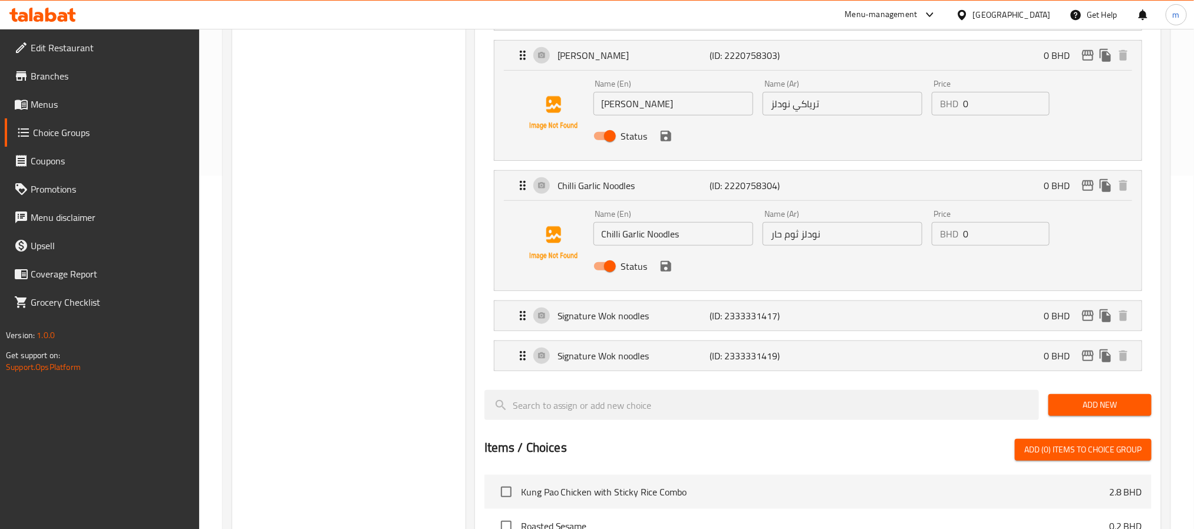
scroll to position [442, 0]
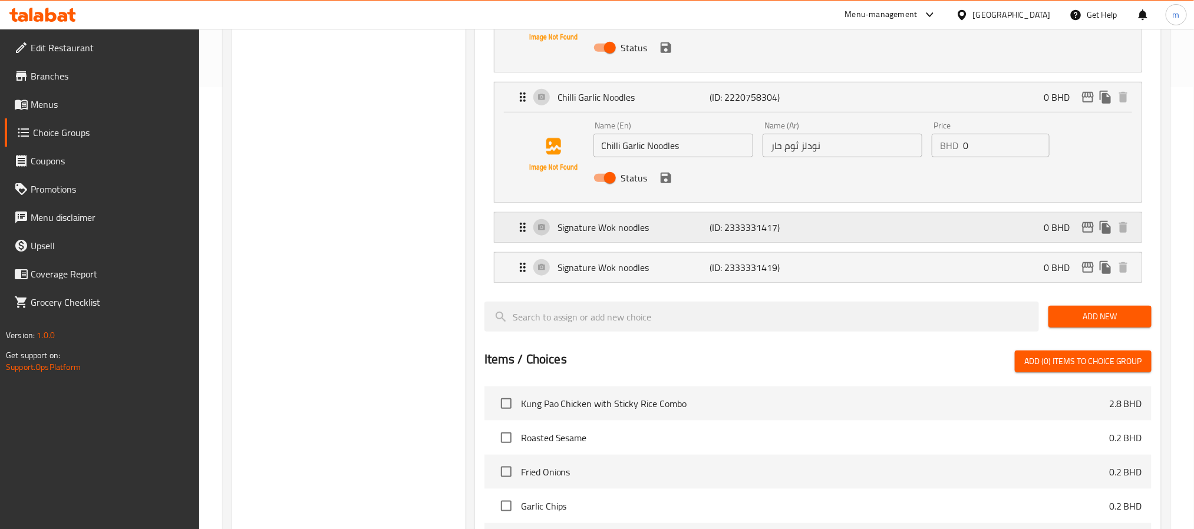
click at [876, 223] on div "Signature Wok noodles (ID: 2333331417) 0 BHD" at bounding box center [822, 227] width 612 height 29
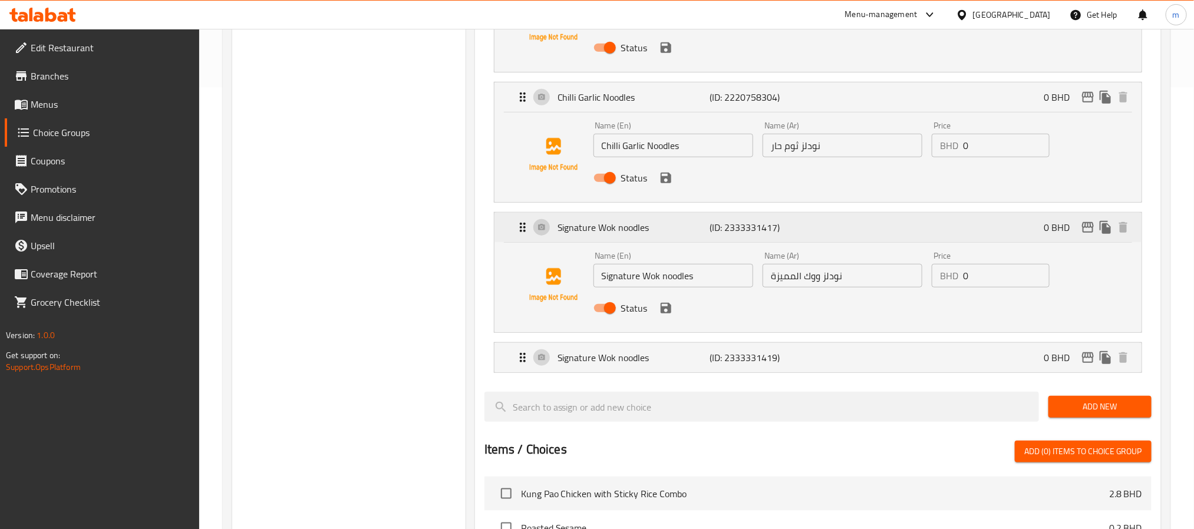
click at [876, 223] on div "Signature Wok noodles (ID: 2333331417) 0 BHD" at bounding box center [822, 227] width 612 height 29
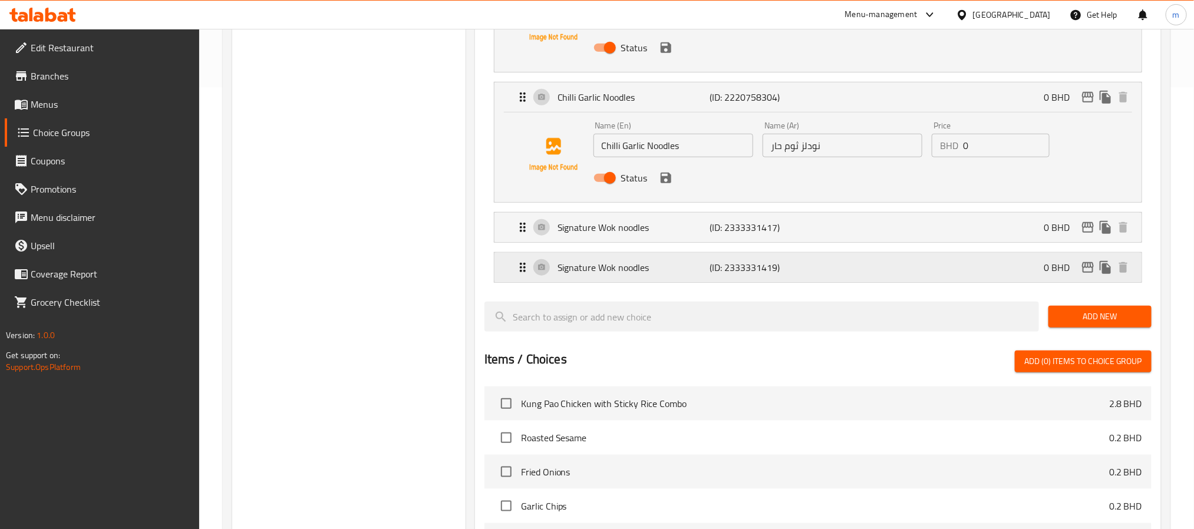
click at [872, 274] on div "Signature Wok noodles (ID: 2333331419) 0 BHD" at bounding box center [822, 267] width 612 height 29
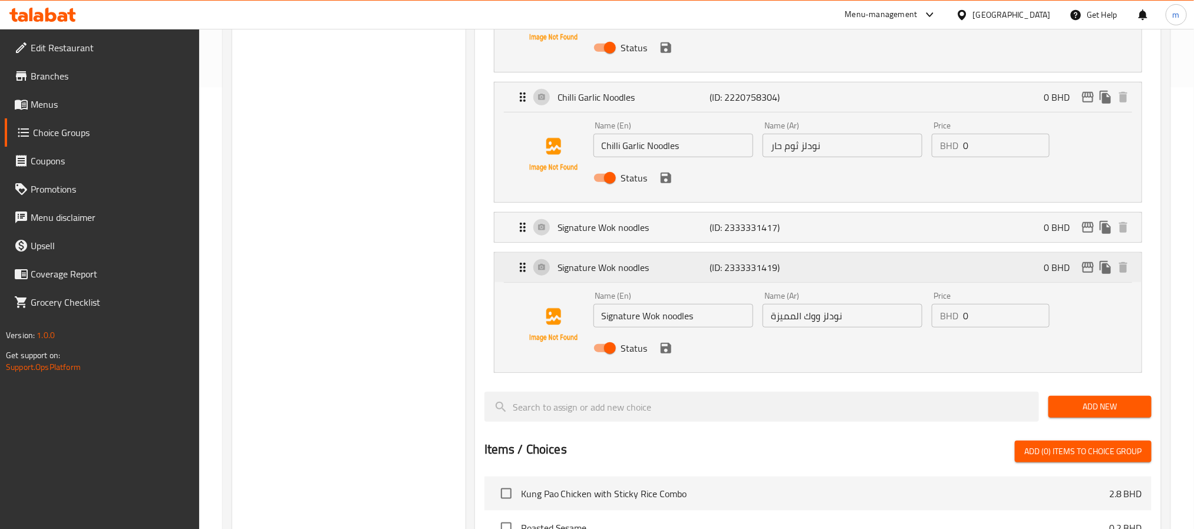
click at [872, 274] on div "Signature Wok noodles (ID: 2333331419) 0 BHD" at bounding box center [822, 267] width 612 height 29
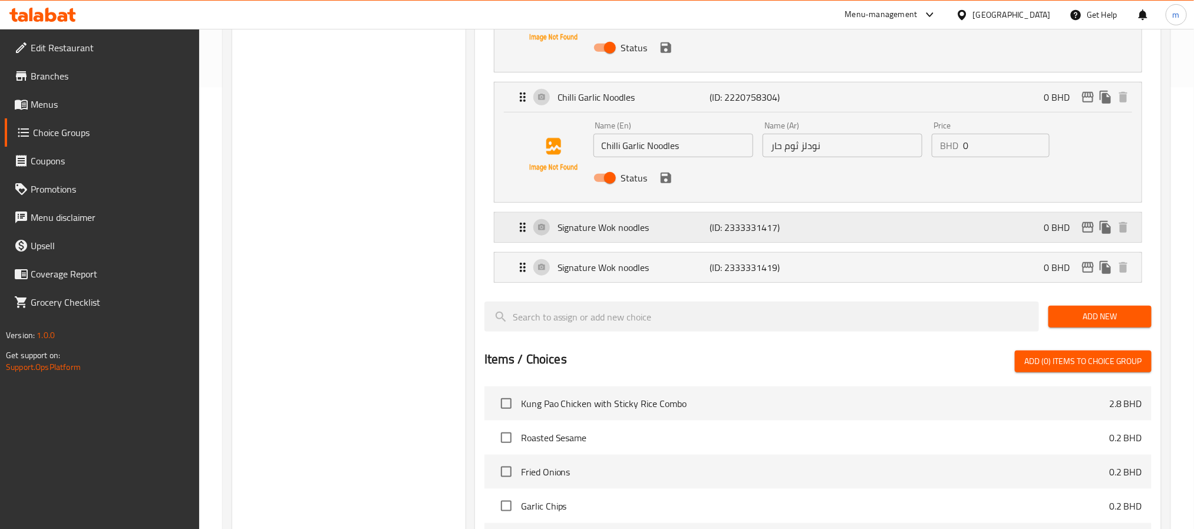
click at [874, 229] on div "Signature Wok noodles (ID: 2333331417) 0 BHD" at bounding box center [822, 227] width 612 height 29
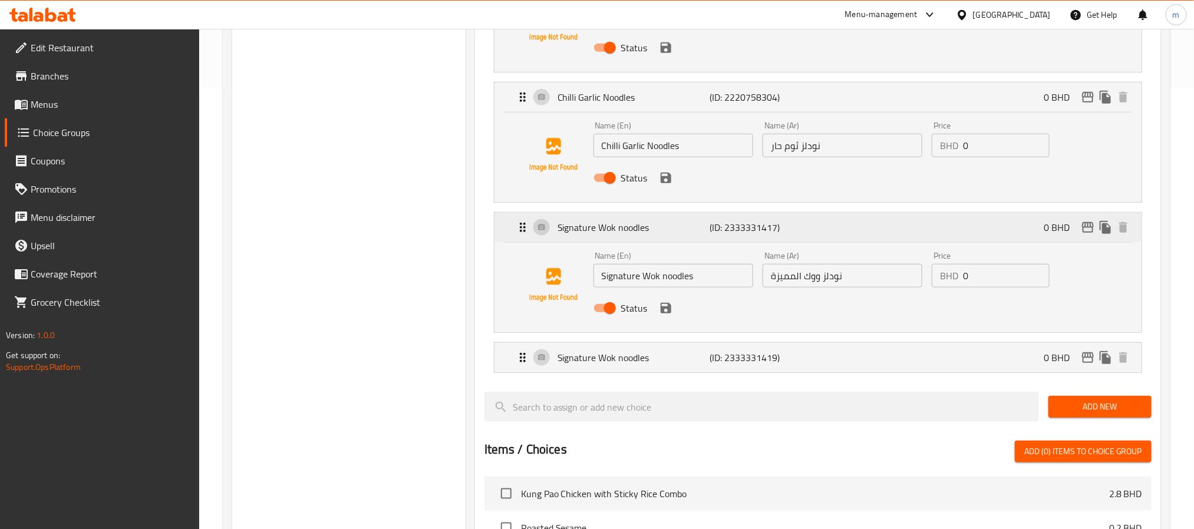
click at [874, 229] on div "Signature Wok noodles (ID: 2333331417) 0 BHD" at bounding box center [822, 227] width 612 height 29
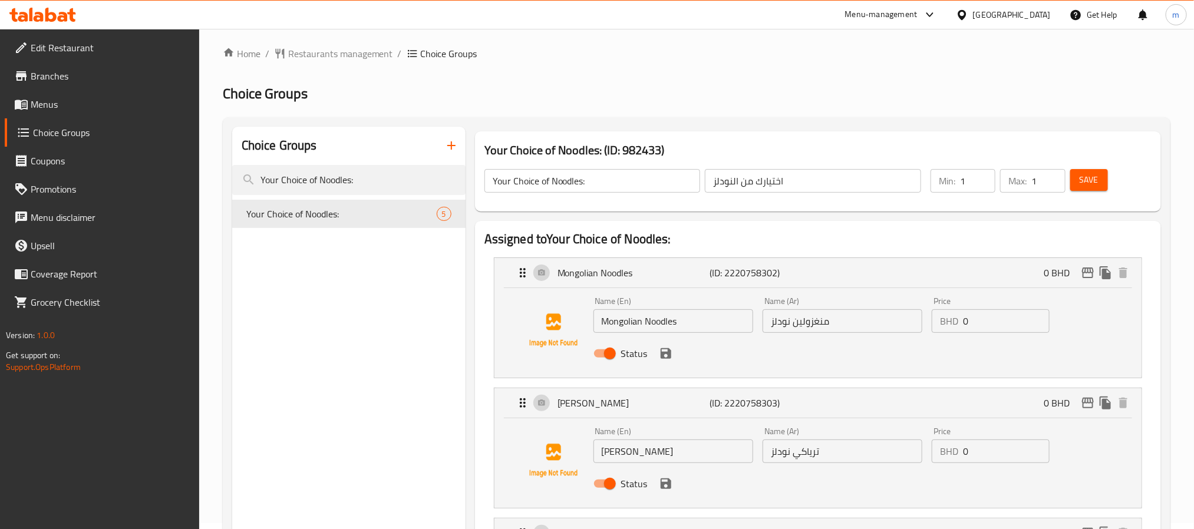
scroll to position [0, 0]
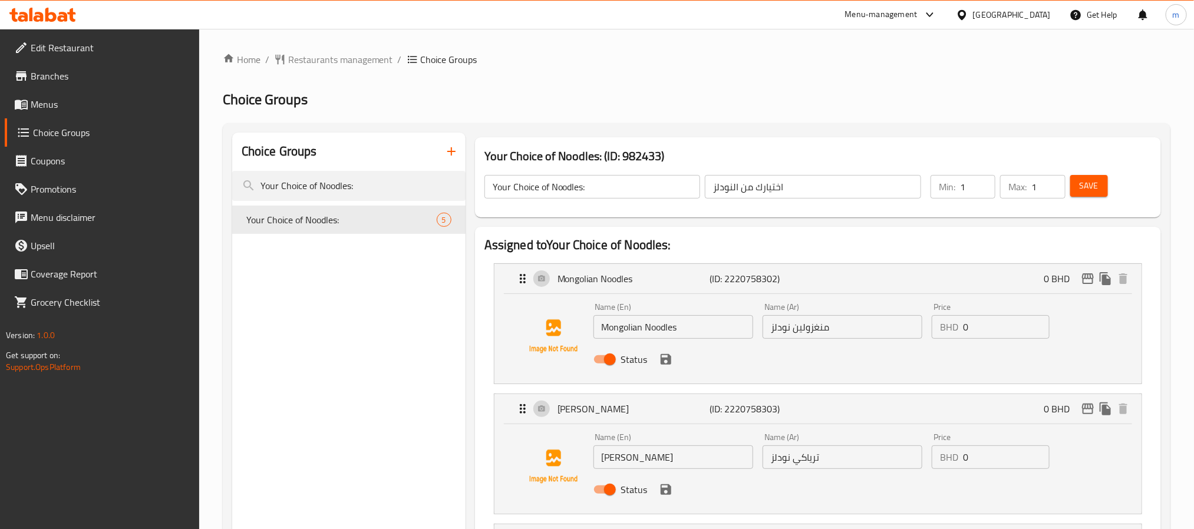
click at [1030, 8] on div "[GEOGRAPHIC_DATA]" at bounding box center [1012, 14] width 78 height 13
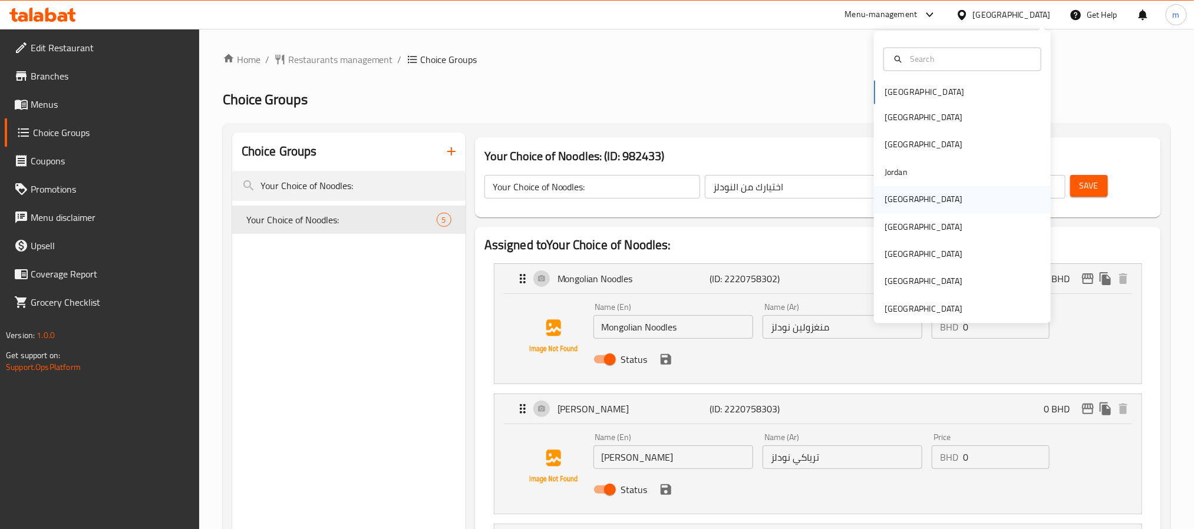
click at [885, 197] on div "[GEOGRAPHIC_DATA]" at bounding box center [924, 199] width 78 height 13
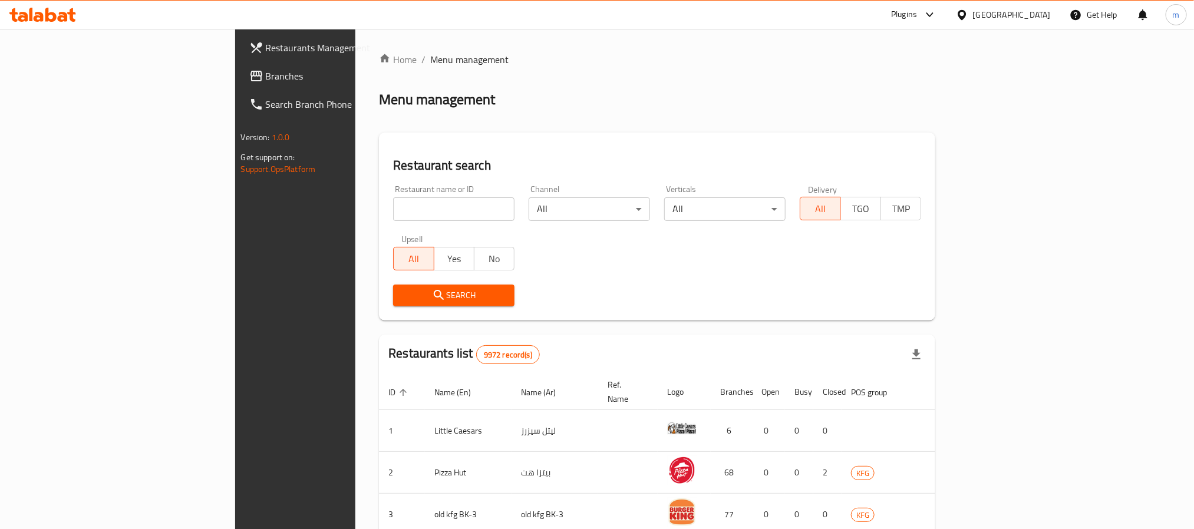
click at [266, 82] on span "Branches" at bounding box center [345, 76] width 159 height 14
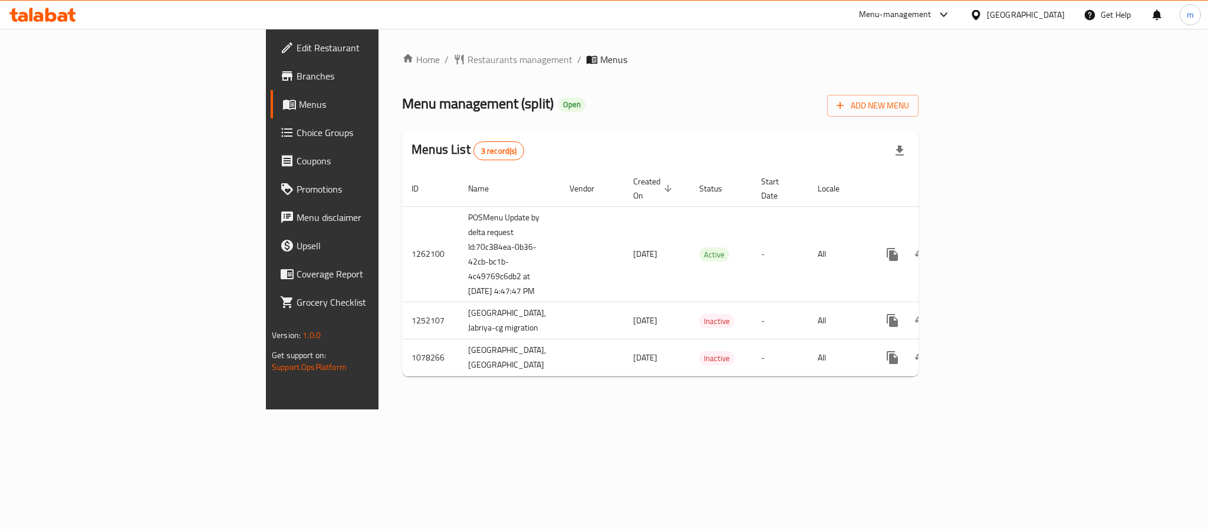
click at [558, 110] on div "Open" at bounding box center [571, 105] width 27 height 14
click at [558, 104] on span "Open" at bounding box center [571, 105] width 27 height 10
click at [846, 126] on div "Home / Restaurants management / Menus Menu management ( split ) Open Add New Me…" at bounding box center [660, 219] width 516 height 334
click at [467, 58] on span "Restaurants management" at bounding box center [519, 59] width 105 height 14
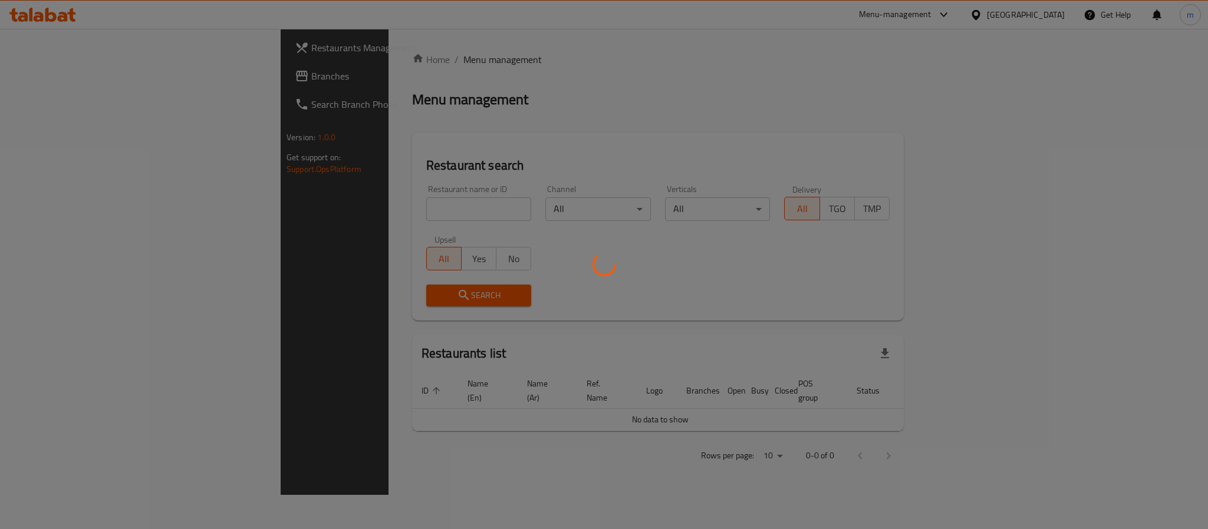
click at [285, 208] on div at bounding box center [604, 264] width 1208 height 529
click at [380, 156] on div at bounding box center [604, 264] width 1208 height 529
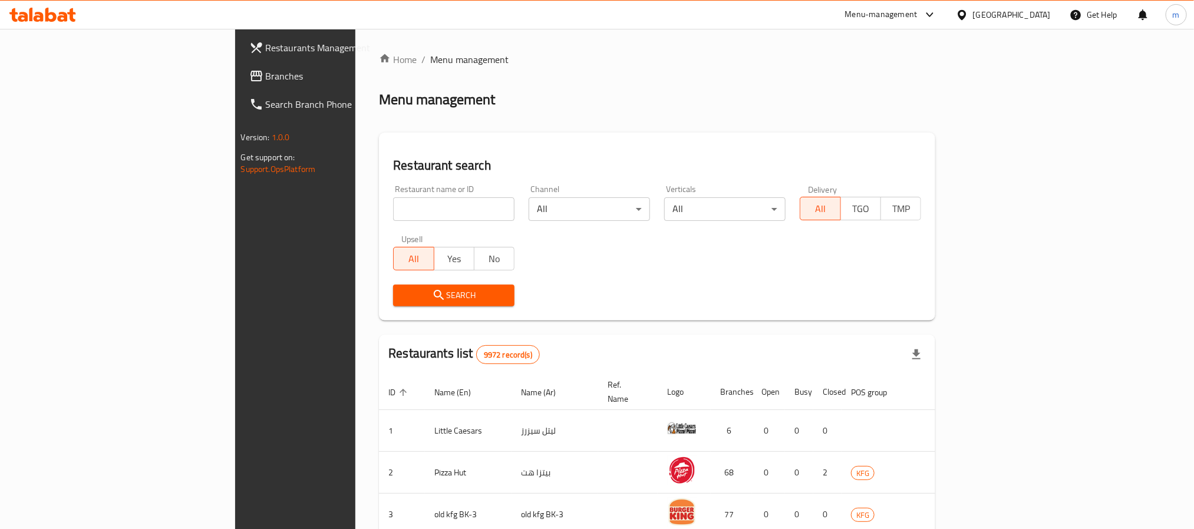
click at [393, 216] on input "search" at bounding box center [453, 209] width 121 height 24
paste input "664054"
type input "664054"
click button "Search" at bounding box center [453, 296] width 121 height 22
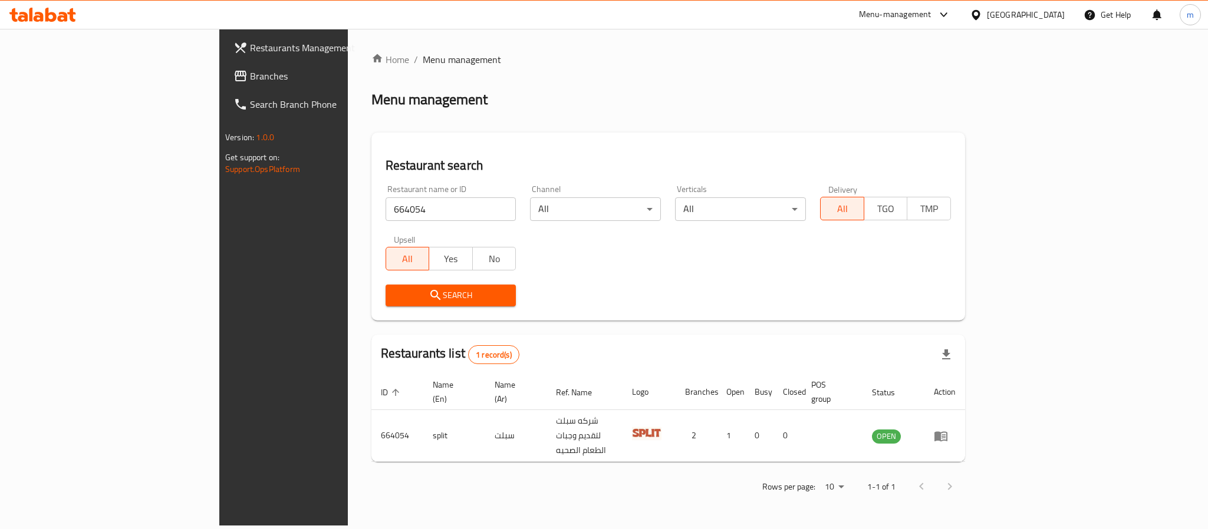
click at [982, 17] on icon at bounding box center [976, 15] width 12 height 12
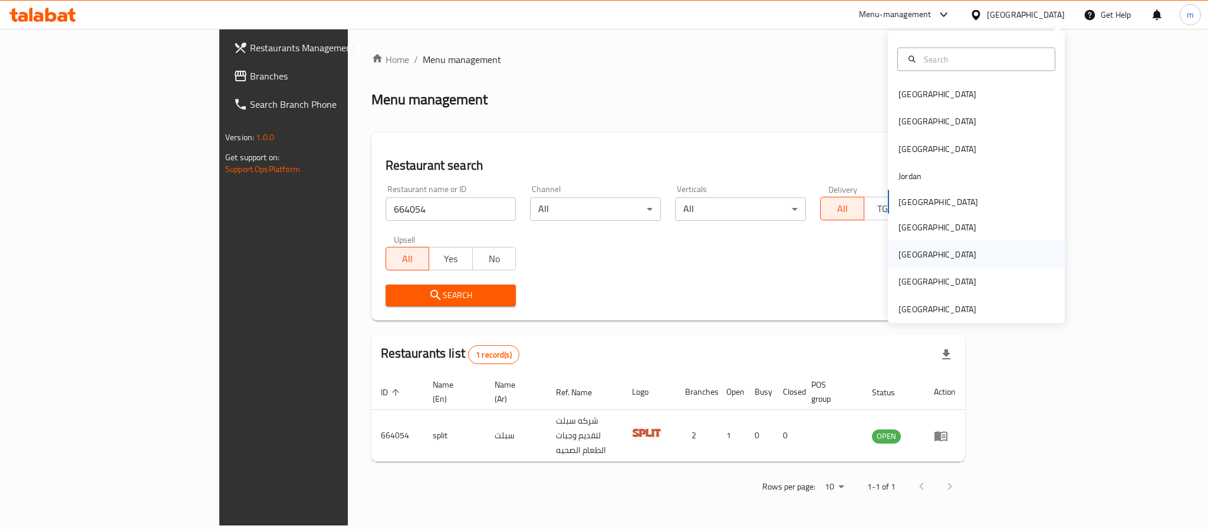
click at [907, 252] on div "[GEOGRAPHIC_DATA]" at bounding box center [937, 254] width 97 height 27
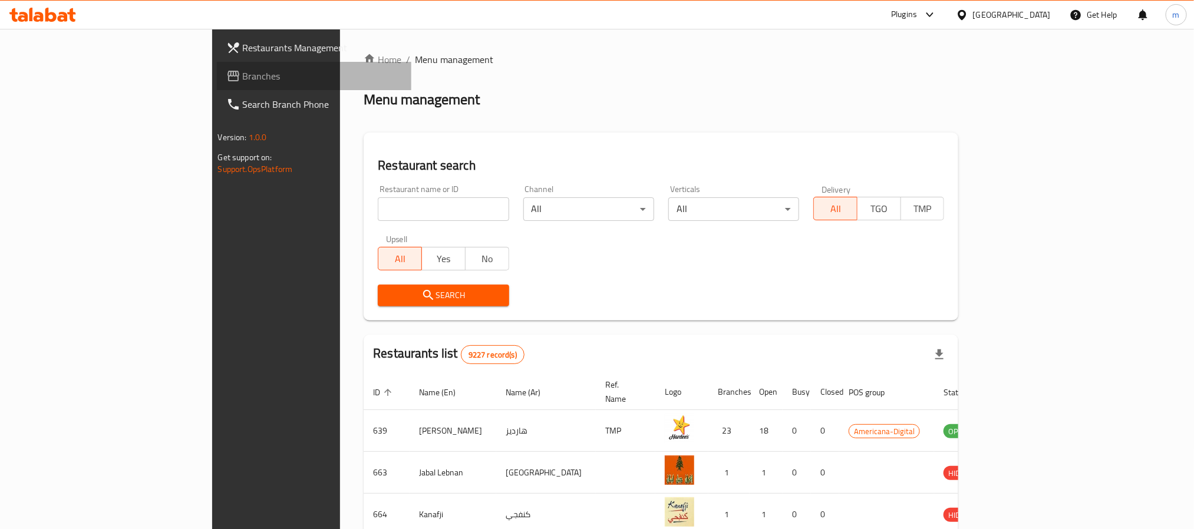
click at [217, 83] on link "Branches" at bounding box center [314, 76] width 195 height 28
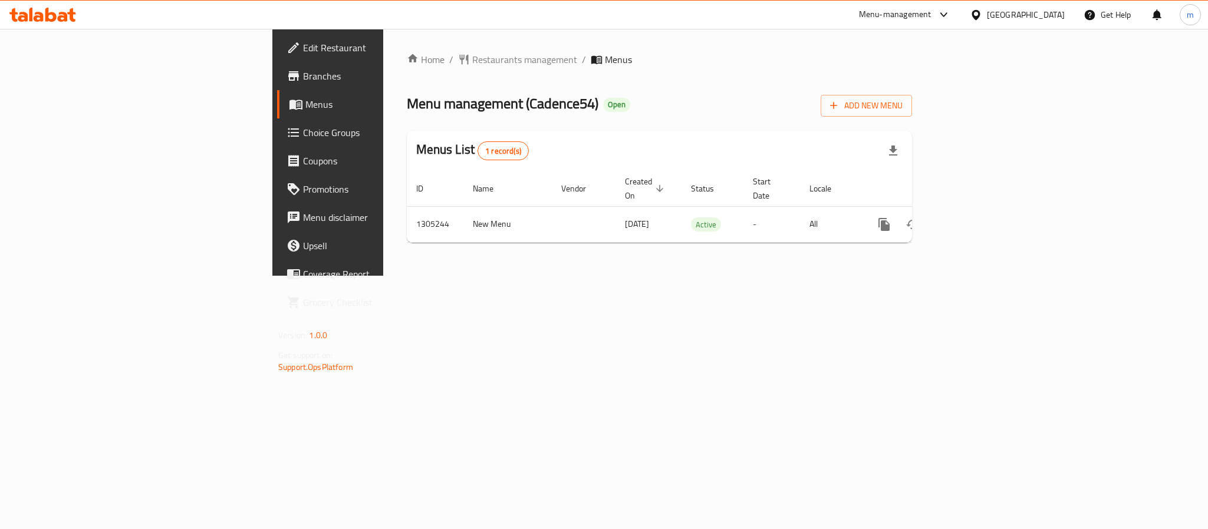
click at [987, 11] on div at bounding box center [978, 14] width 17 height 13
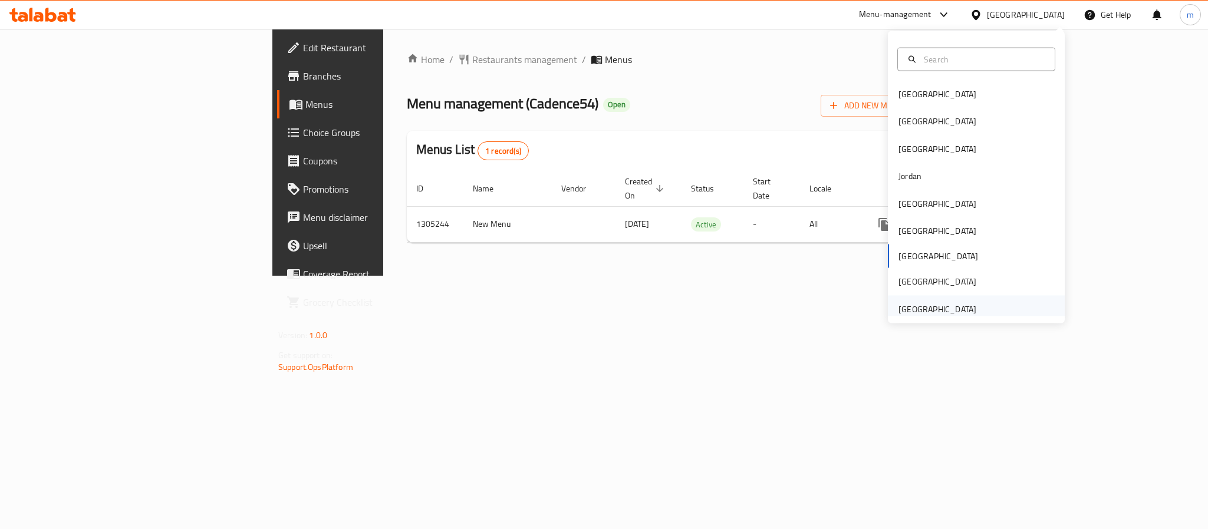
click at [953, 310] on div "[GEOGRAPHIC_DATA]" at bounding box center [937, 308] width 78 height 13
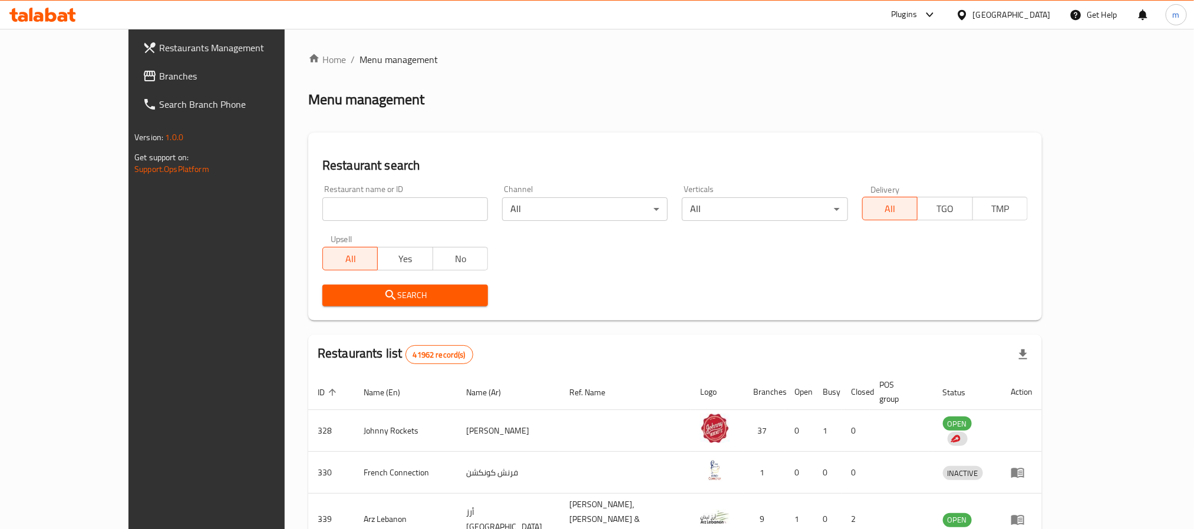
click at [159, 78] on span "Branches" at bounding box center [238, 76] width 159 height 14
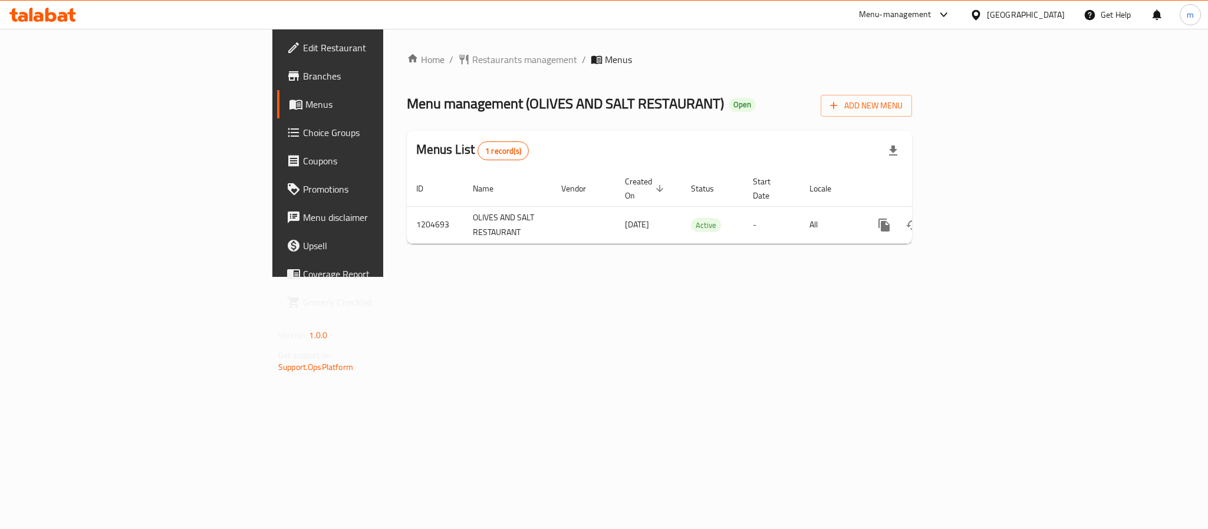
click at [1008, 20] on div "[GEOGRAPHIC_DATA]" at bounding box center [1026, 14] width 78 height 13
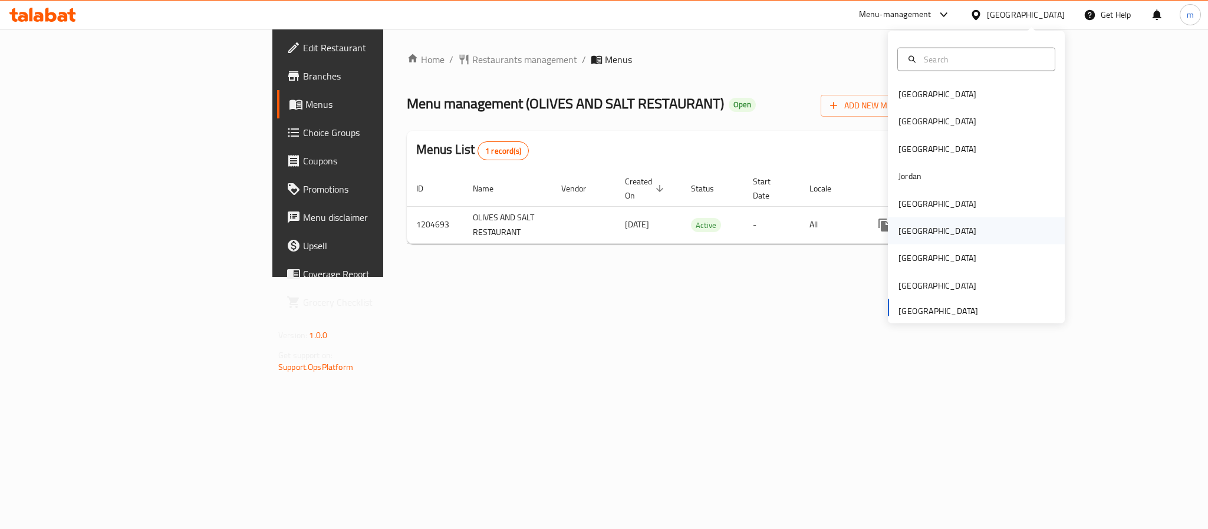
click at [914, 230] on div "[GEOGRAPHIC_DATA]" at bounding box center [937, 231] width 97 height 27
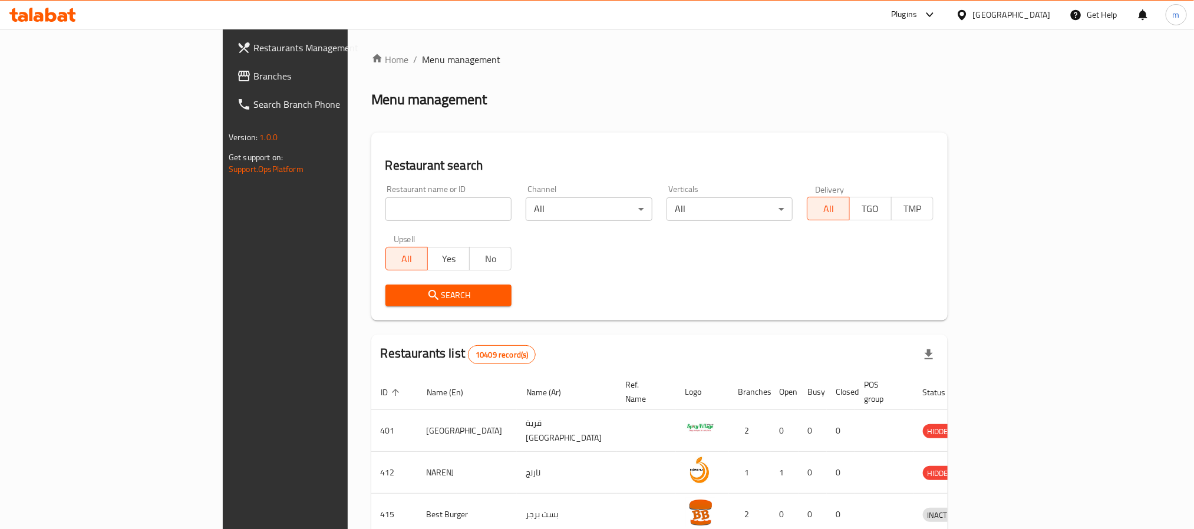
click at [253, 80] on span "Branches" at bounding box center [332, 76] width 159 height 14
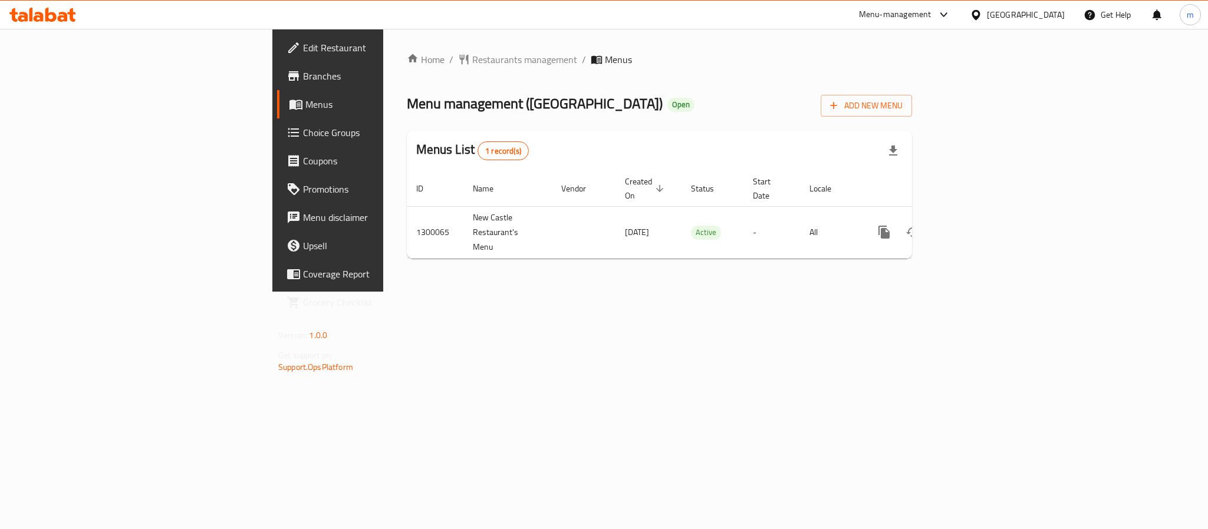
click at [1033, 5] on div "[GEOGRAPHIC_DATA]" at bounding box center [1017, 15] width 114 height 28
click at [1038, 22] on div "[GEOGRAPHIC_DATA]" at bounding box center [1017, 15] width 114 height 28
click at [1043, 7] on div "[GEOGRAPHIC_DATA]" at bounding box center [1017, 15] width 114 height 28
click at [1030, 24] on div "[GEOGRAPHIC_DATA]" at bounding box center [1017, 15] width 114 height 28
click at [987, 18] on div at bounding box center [978, 14] width 17 height 13
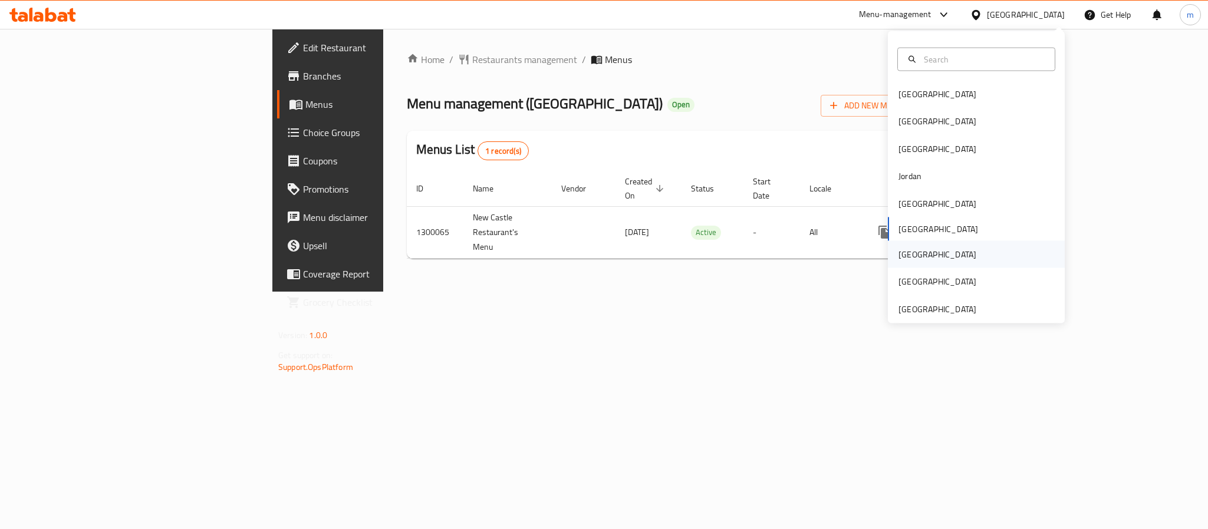
click at [915, 256] on div "[GEOGRAPHIC_DATA]" at bounding box center [976, 254] width 177 height 27
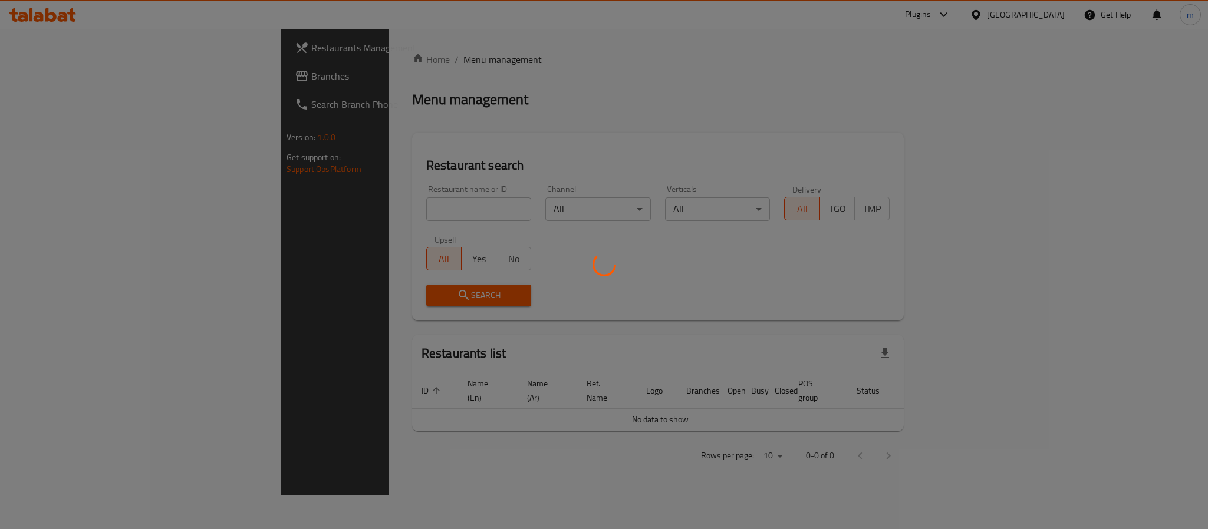
click at [80, 84] on div at bounding box center [604, 264] width 1208 height 529
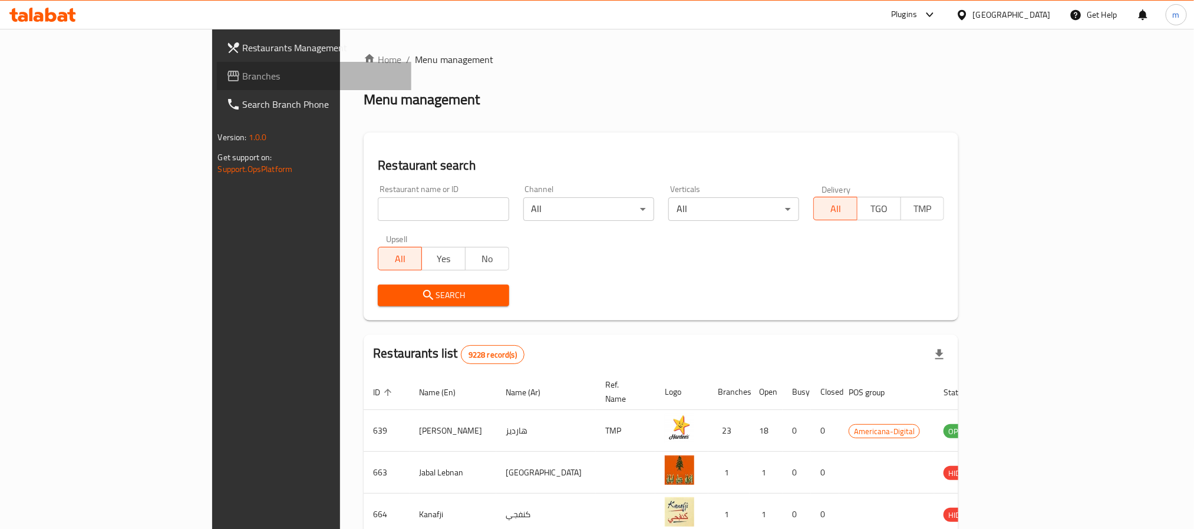
click at [217, 83] on link "Branches" at bounding box center [314, 76] width 195 height 28
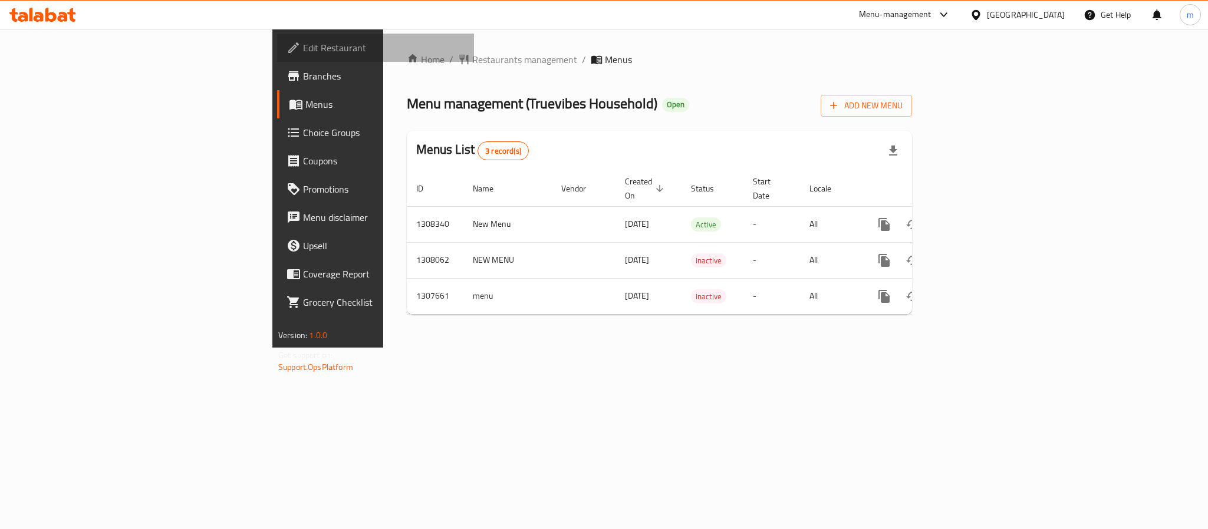
click at [303, 50] on span "Edit Restaurant" at bounding box center [384, 48] width 162 height 14
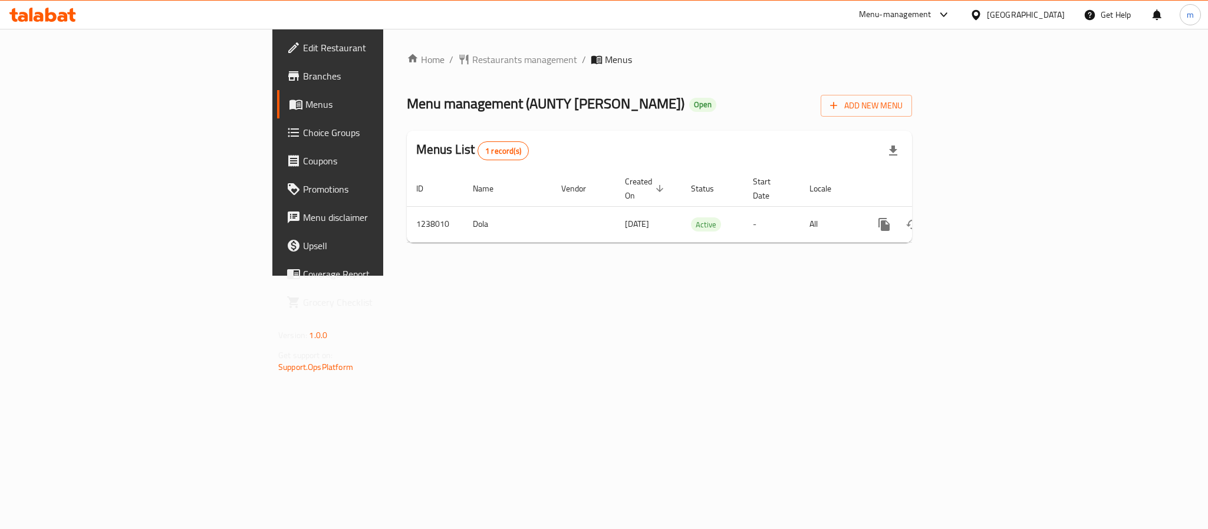
click at [982, 14] on icon at bounding box center [976, 15] width 12 height 12
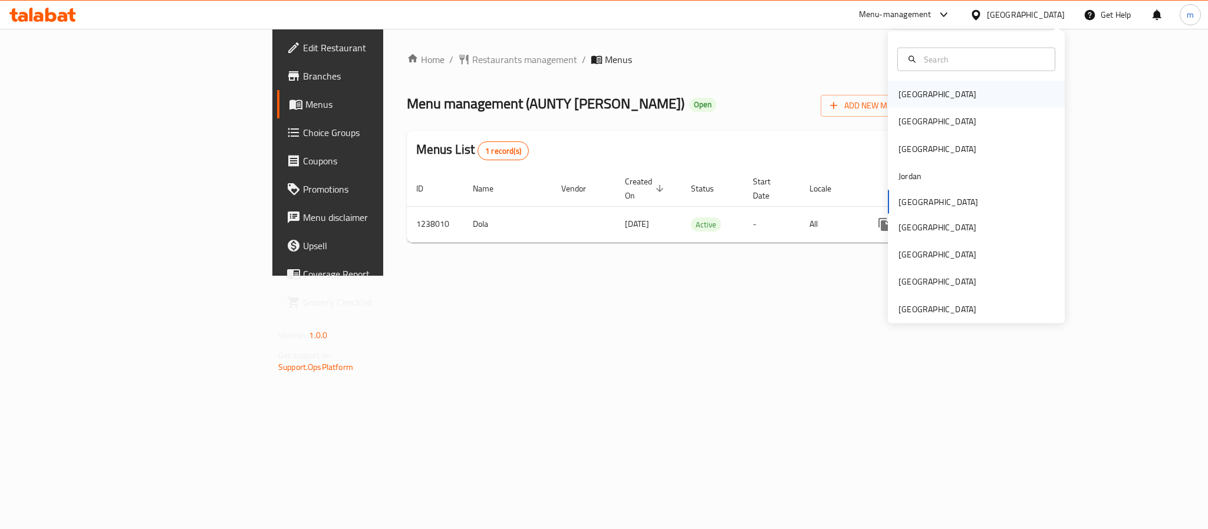
click at [920, 90] on div "[GEOGRAPHIC_DATA]" at bounding box center [937, 94] width 97 height 27
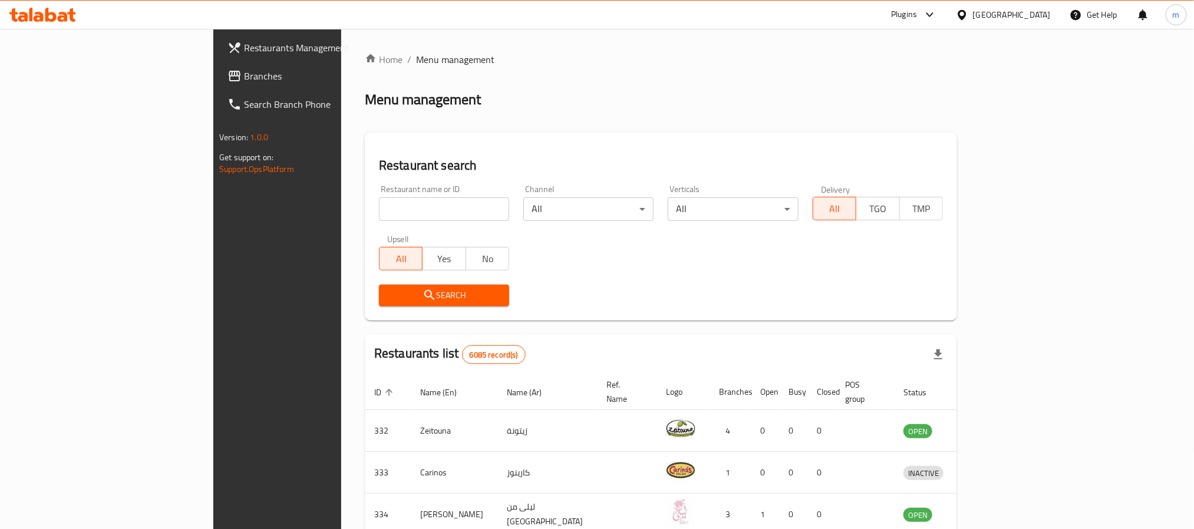
click at [244, 75] on span "Branches" at bounding box center [323, 76] width 159 height 14
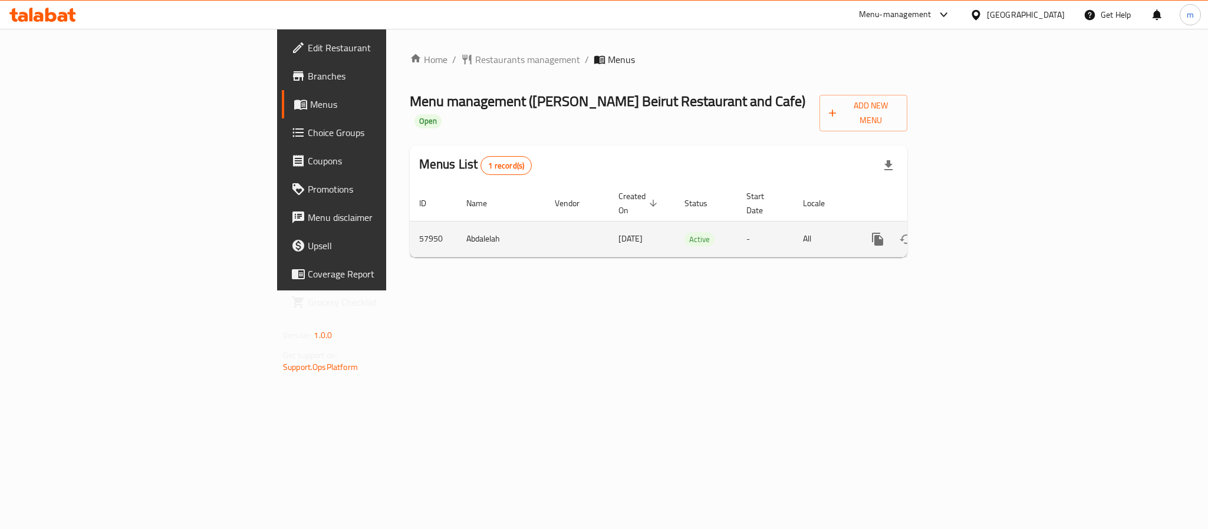
click at [970, 232] on icon "enhanced table" at bounding box center [963, 239] width 14 height 14
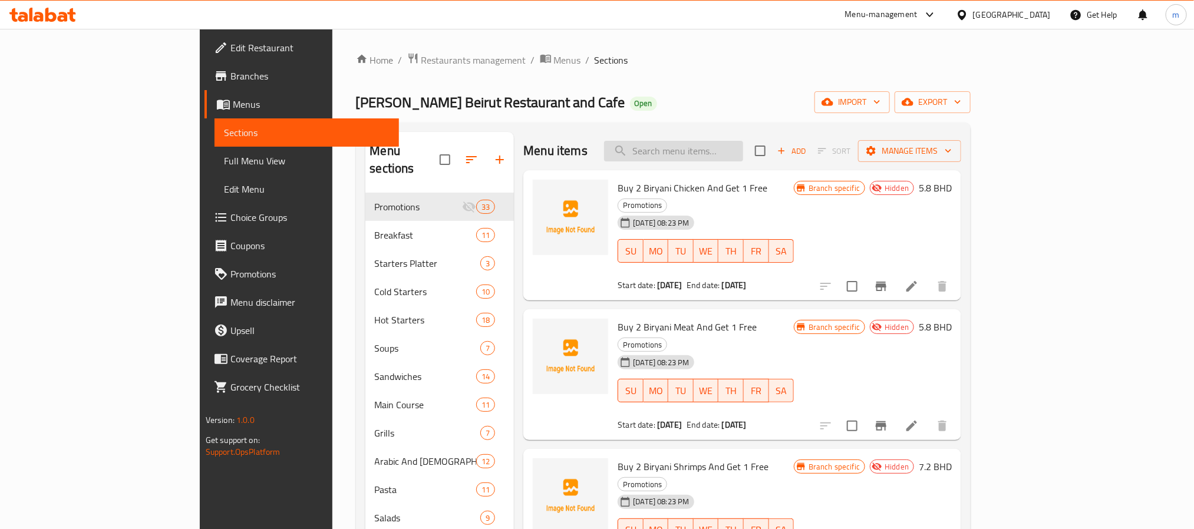
click at [723, 146] on input "search" at bounding box center [673, 151] width 139 height 21
paste input "Lebanese Breakfast"
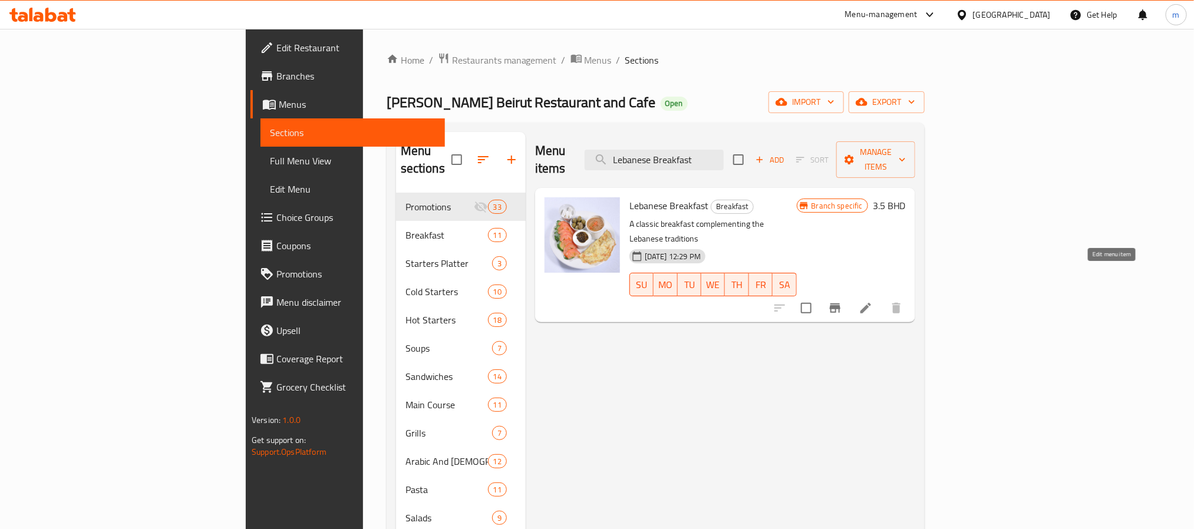
type input "Lebanese Breakfast"
click at [873, 301] on icon at bounding box center [866, 308] width 14 height 14
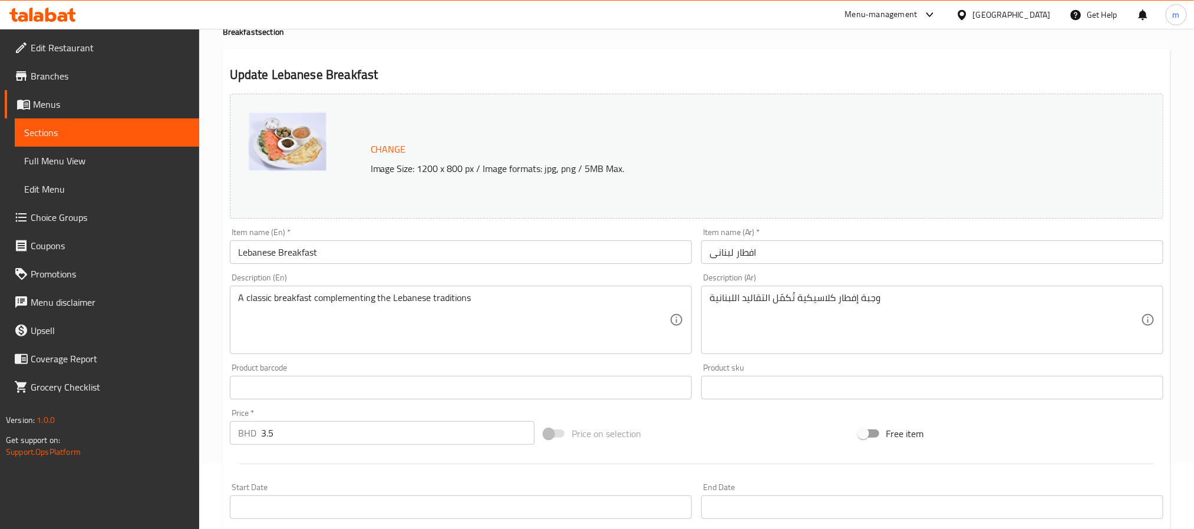
scroll to position [88, 0]
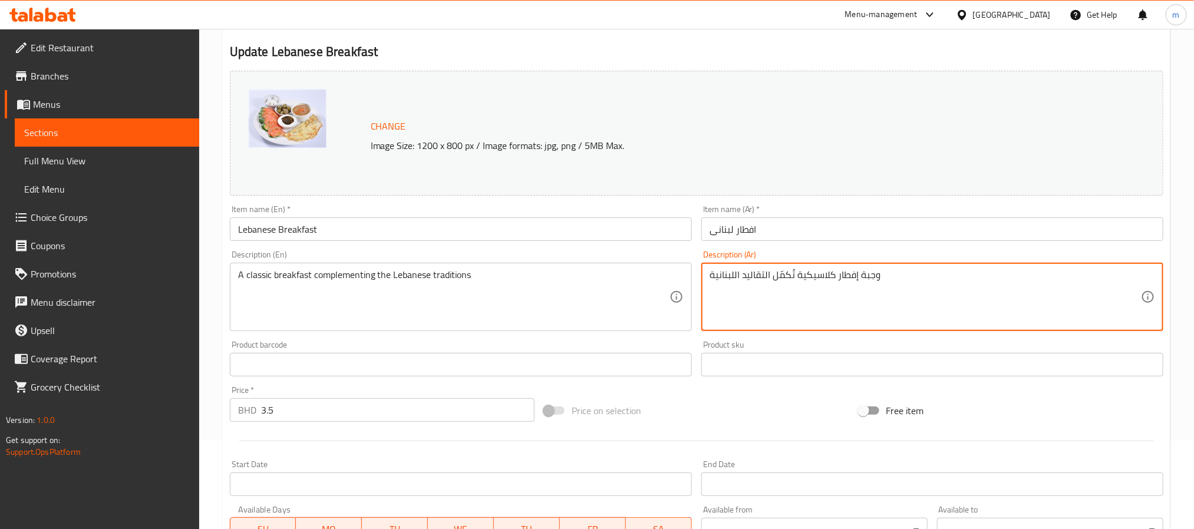
click at [860, 278] on textarea "وجبة إفطار كلاسيكية تُكمّل التقاليد اللبنانية" at bounding box center [926, 297] width 432 height 56
click at [973, 14] on div at bounding box center [964, 14] width 17 height 13
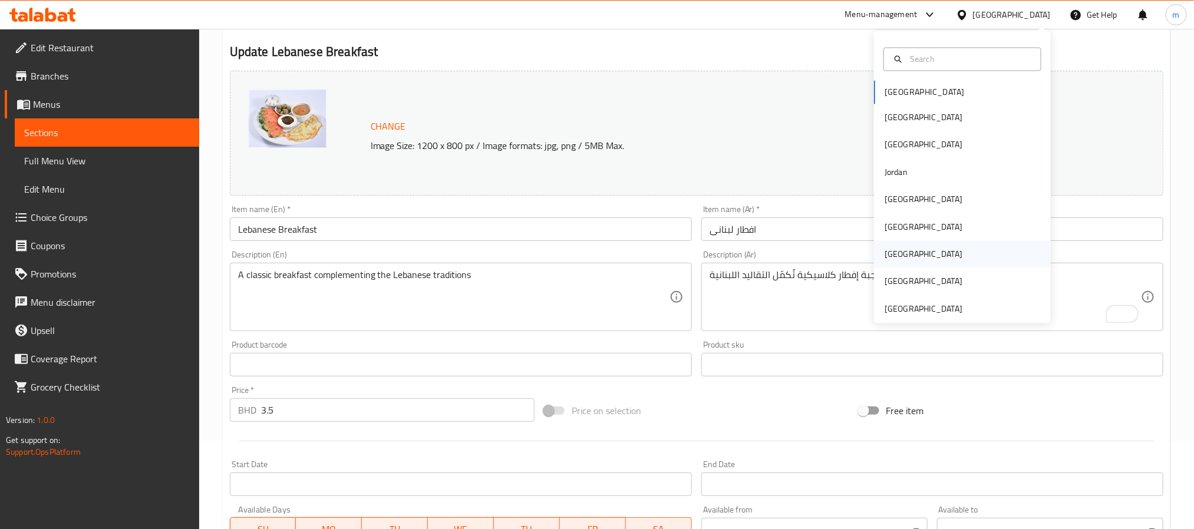
click at [911, 249] on div "[GEOGRAPHIC_DATA]" at bounding box center [962, 254] width 177 height 27
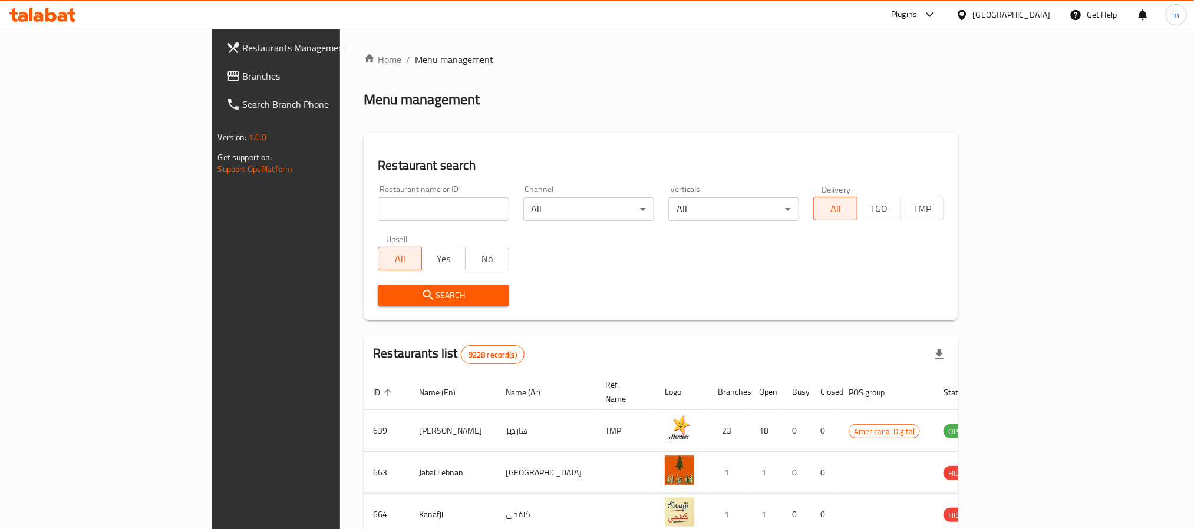
click at [243, 71] on span "Branches" at bounding box center [322, 76] width 159 height 14
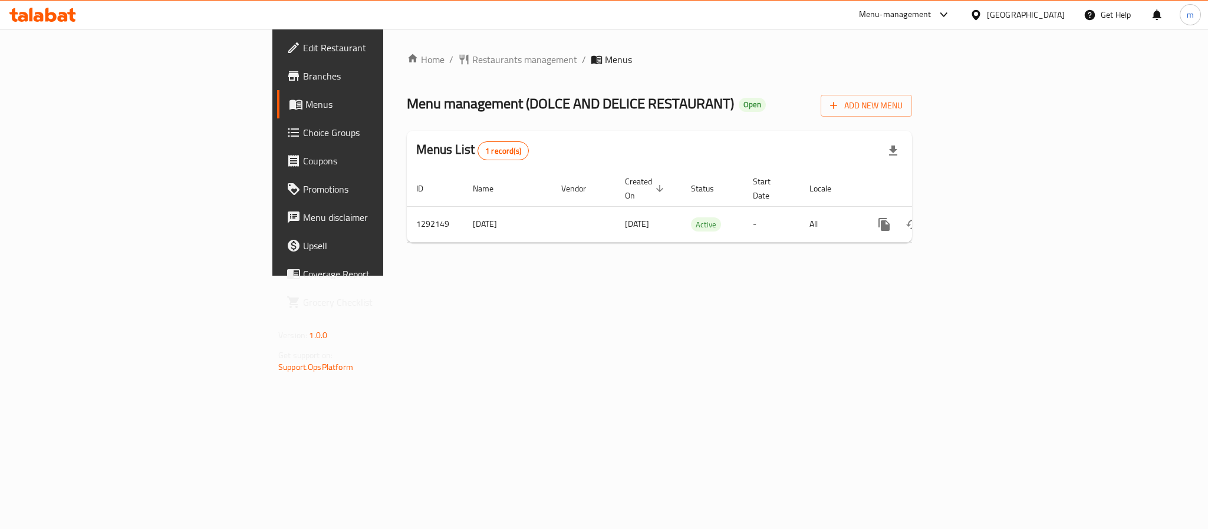
click at [987, 9] on div at bounding box center [978, 14] width 17 height 13
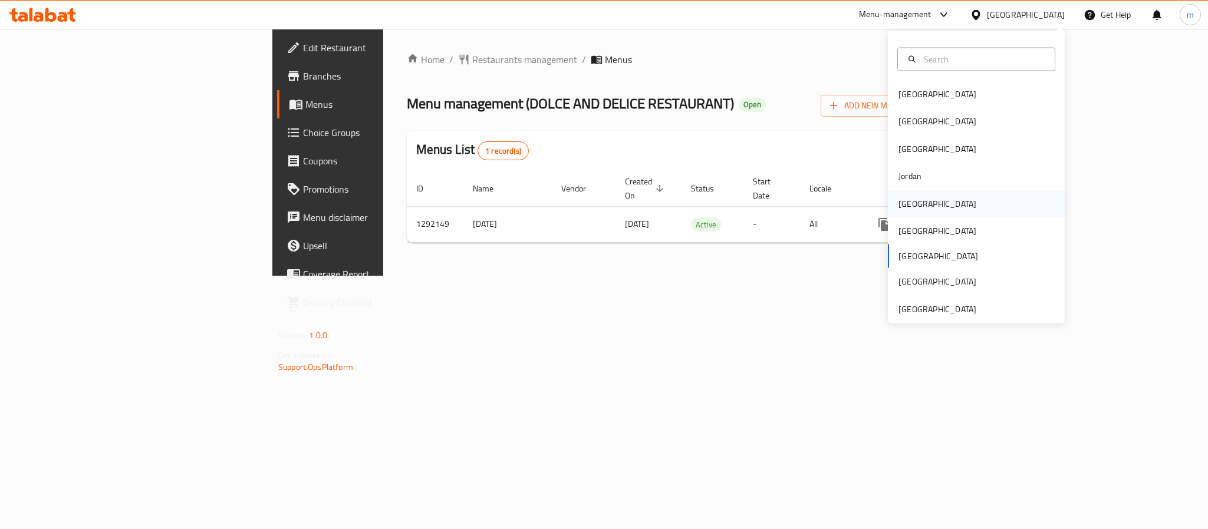
click at [909, 204] on div "[GEOGRAPHIC_DATA]" at bounding box center [937, 203] width 78 height 13
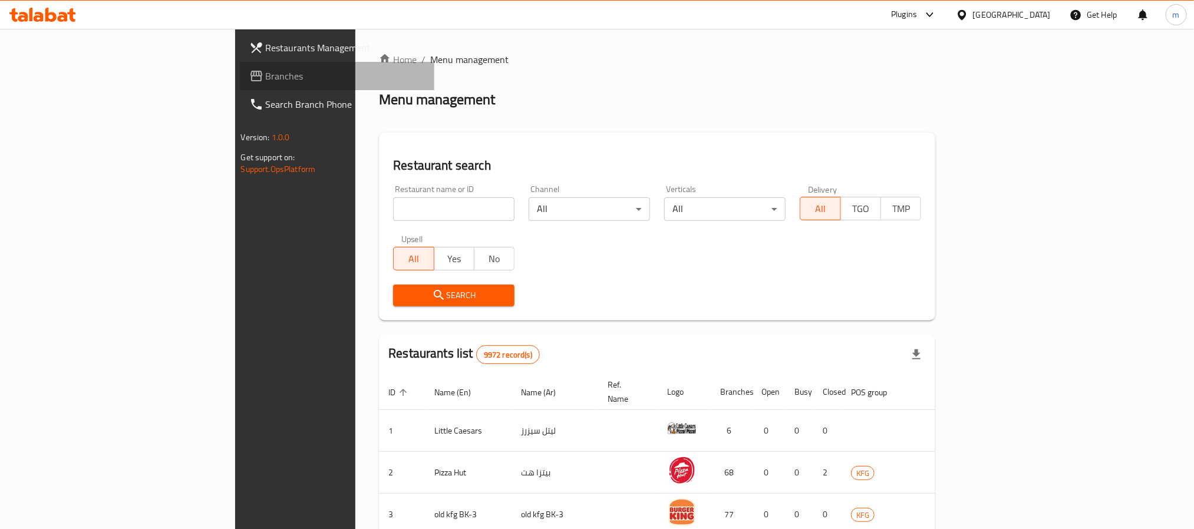
click at [266, 73] on span "Branches" at bounding box center [345, 76] width 159 height 14
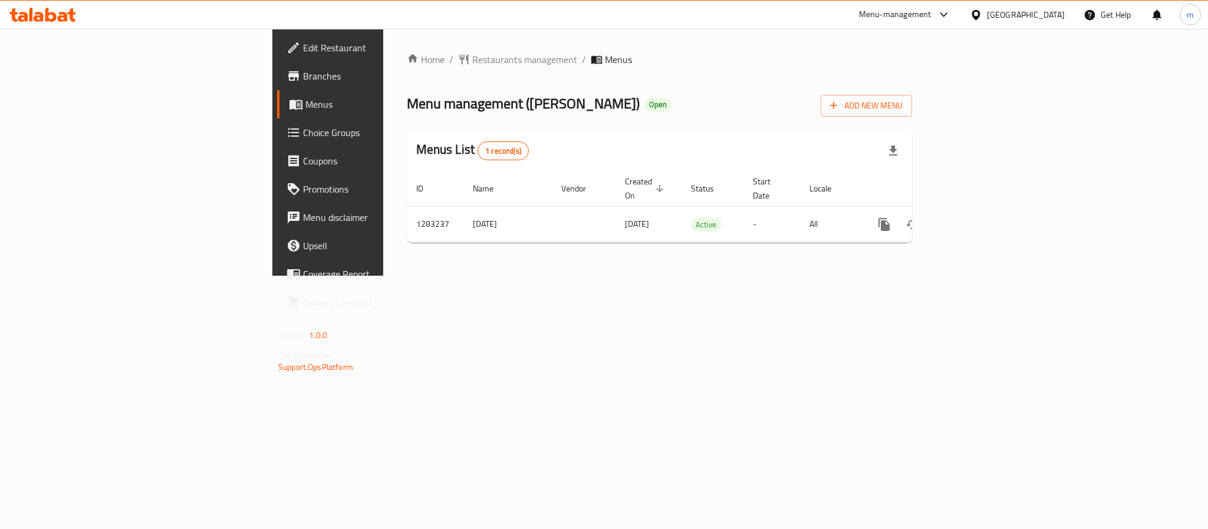
click at [982, 9] on icon at bounding box center [976, 15] width 12 height 12
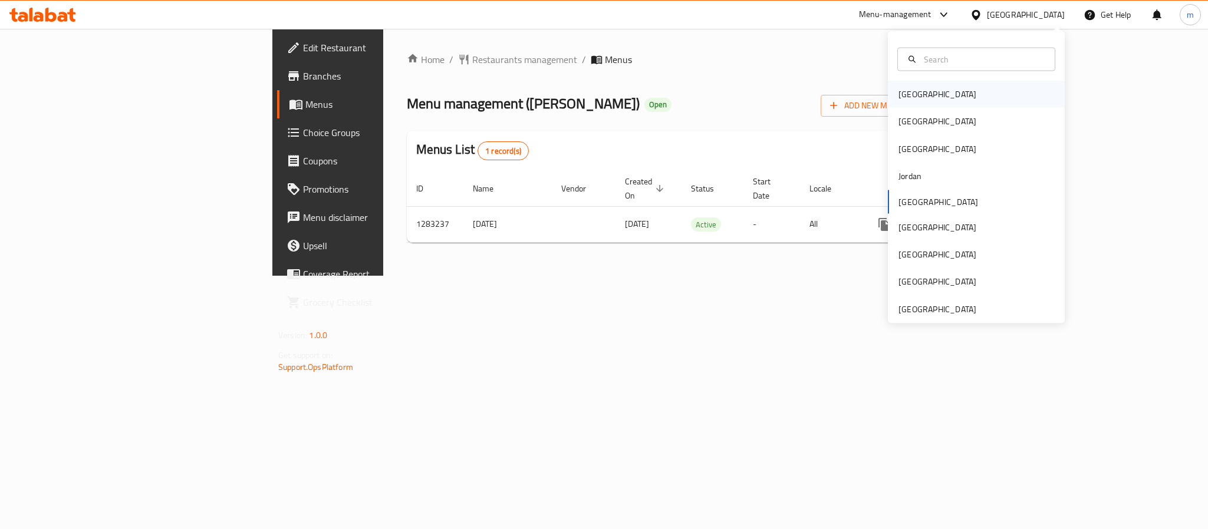
click at [950, 92] on div "[GEOGRAPHIC_DATA]" at bounding box center [976, 94] width 177 height 27
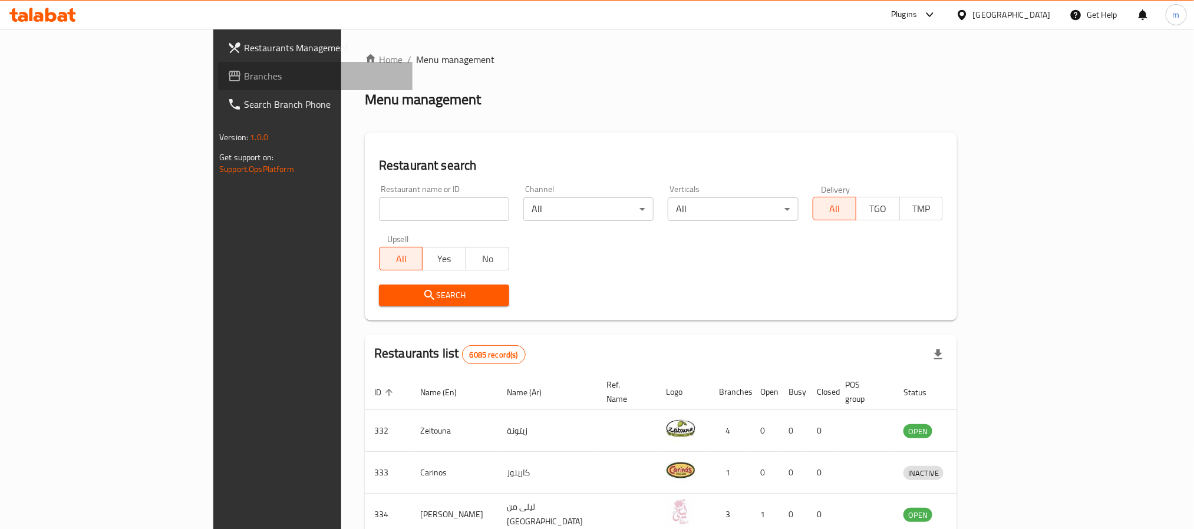
click at [244, 82] on span "Branches" at bounding box center [323, 76] width 159 height 14
